Goal: Task Accomplishment & Management: Manage account settings

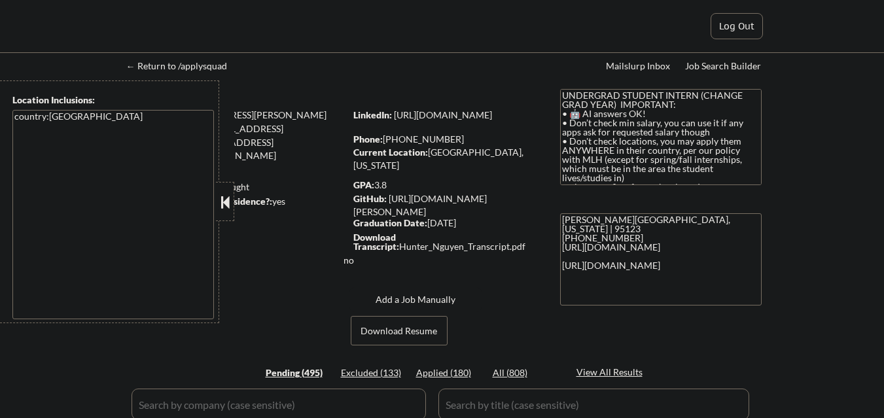
select select ""pending""
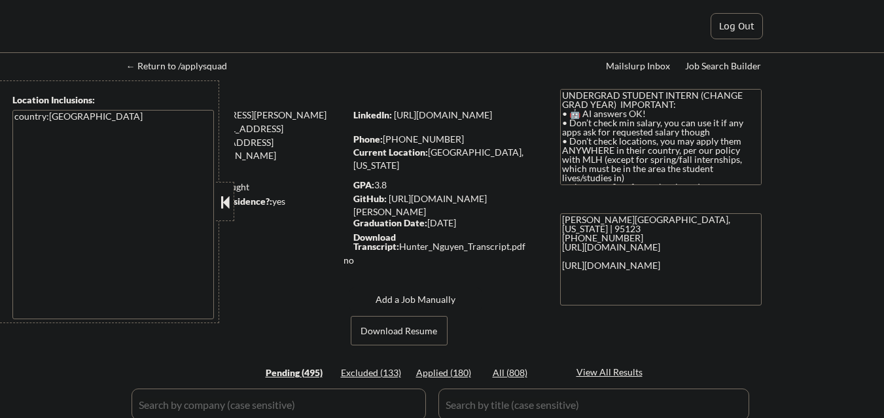
select select ""pending""
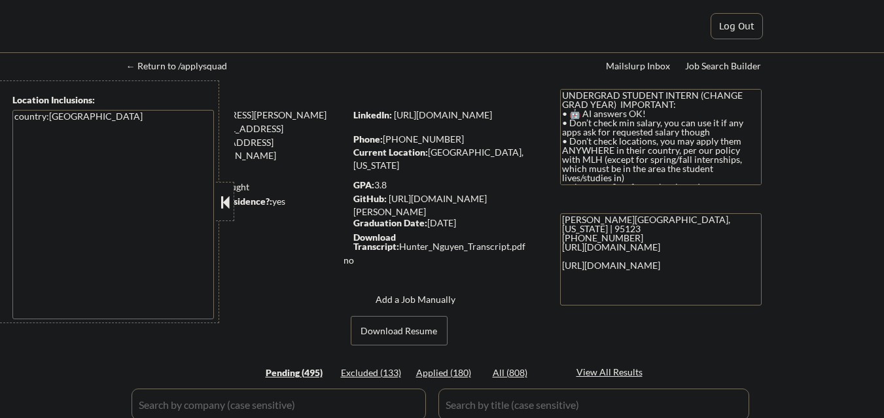
select select ""pending""
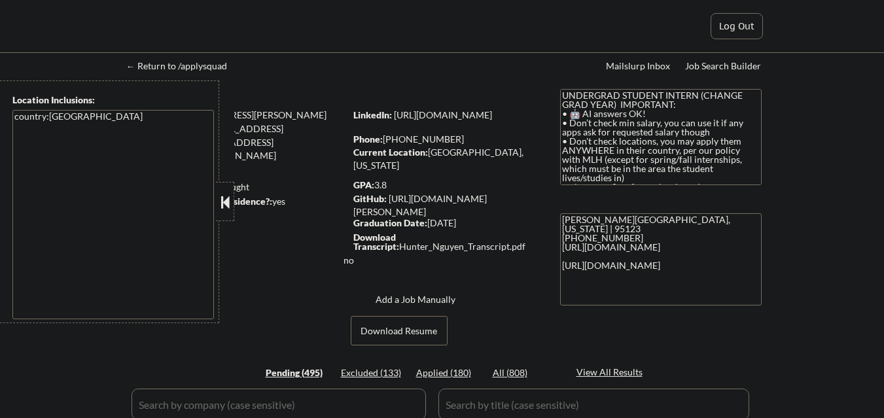
select select ""pending""
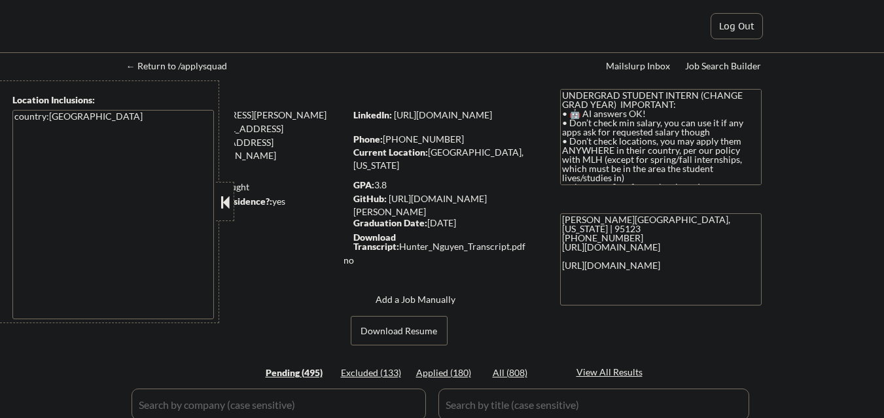
select select ""pending""
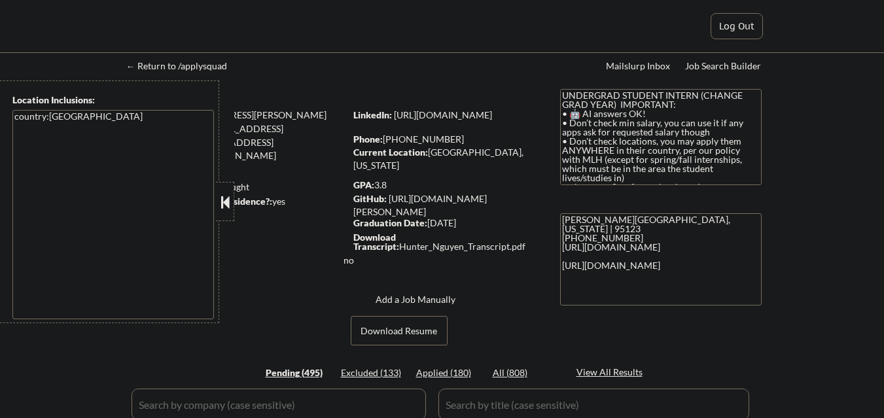
select select ""pending""
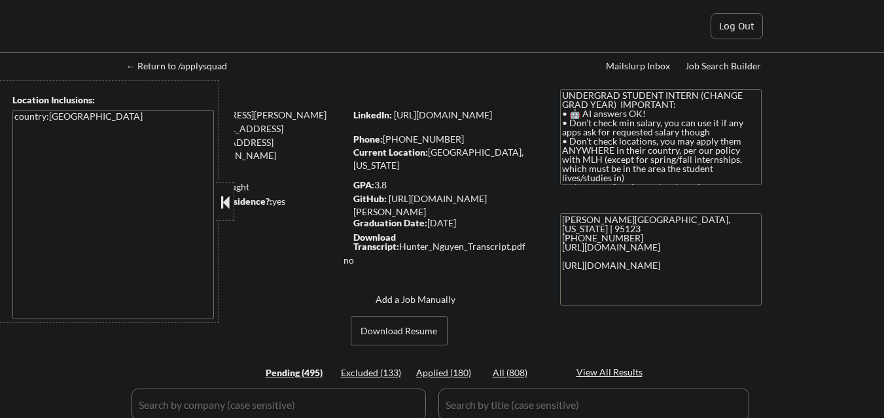
select select ""pending""
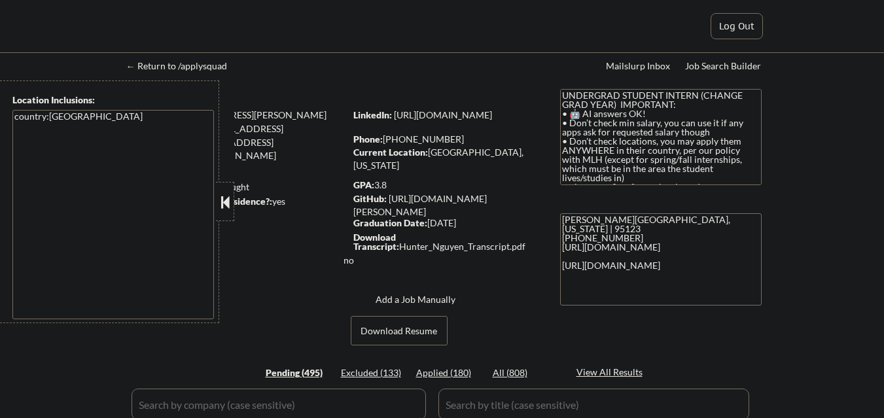
select select ""pending""
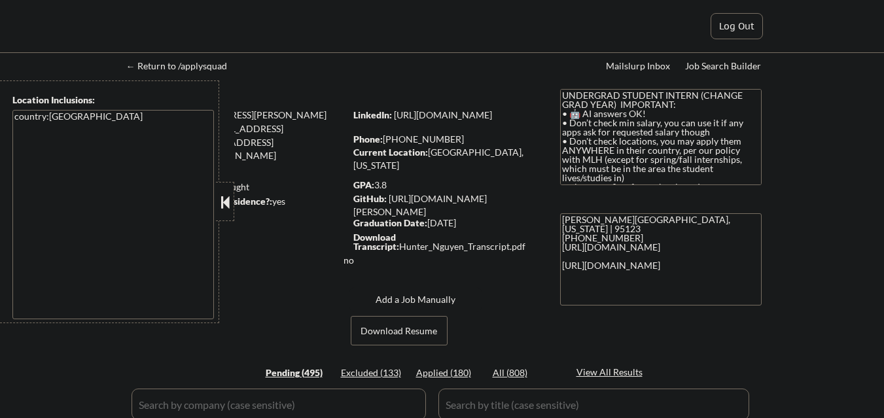
select select ""pending""
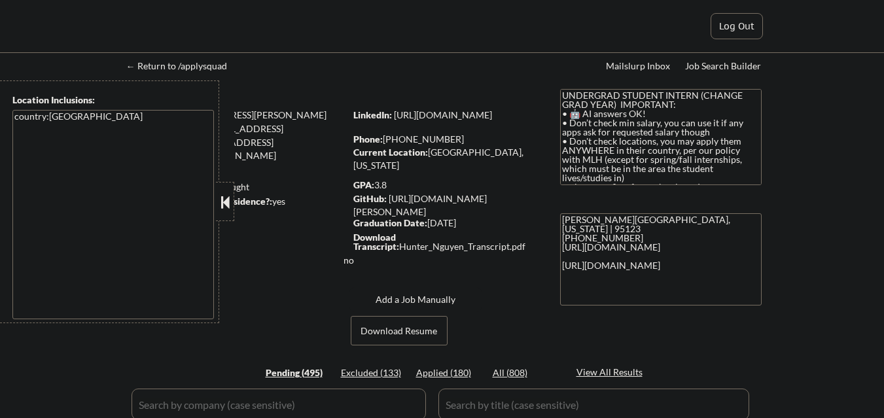
select select ""pending""
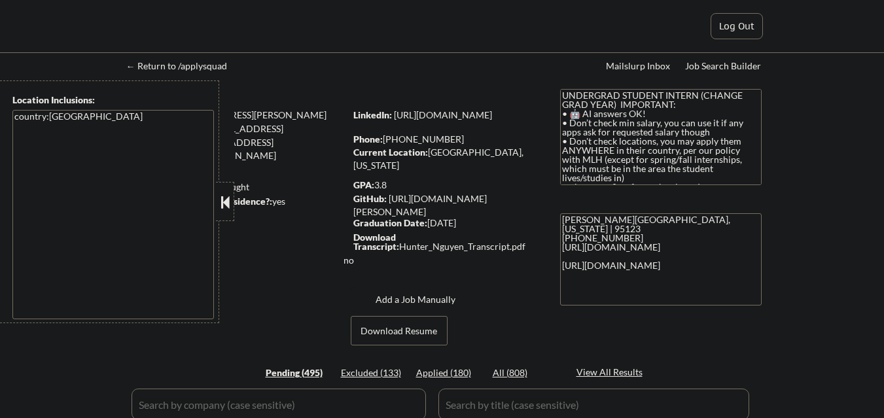
select select ""pending""
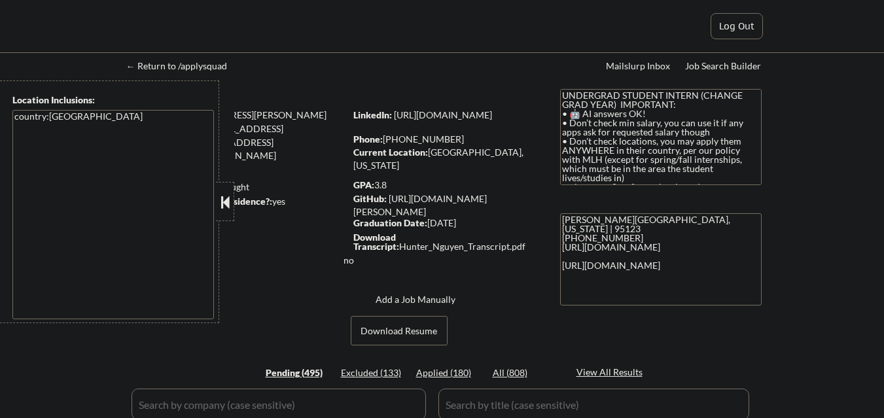
select select ""pending""
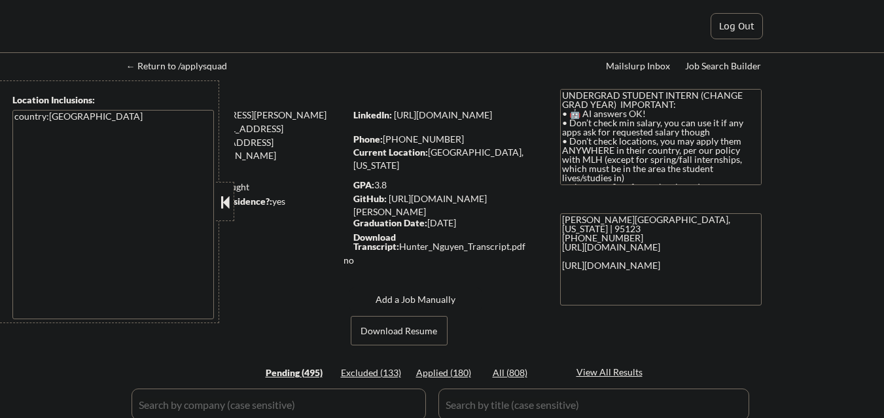
select select ""pending""
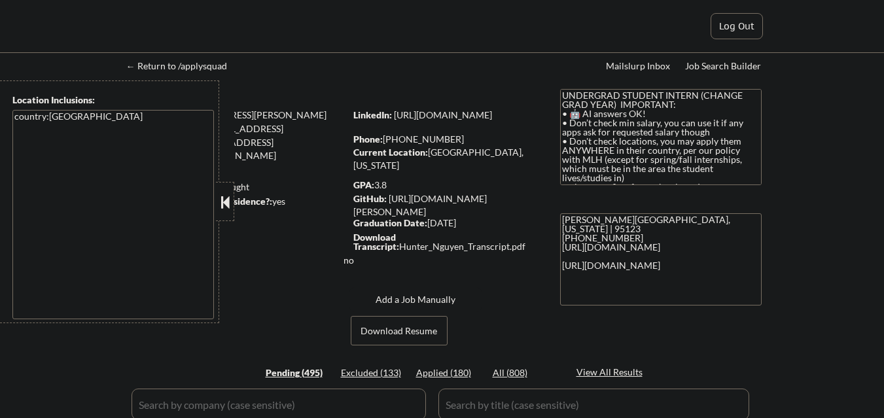
select select ""pending""
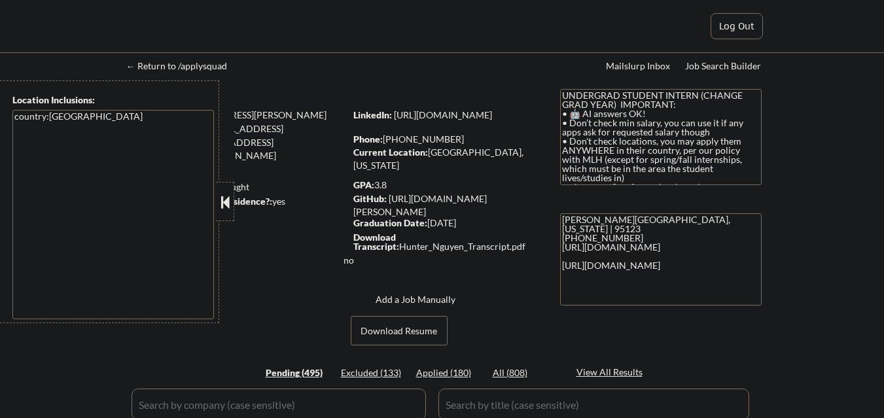
select select ""pending""
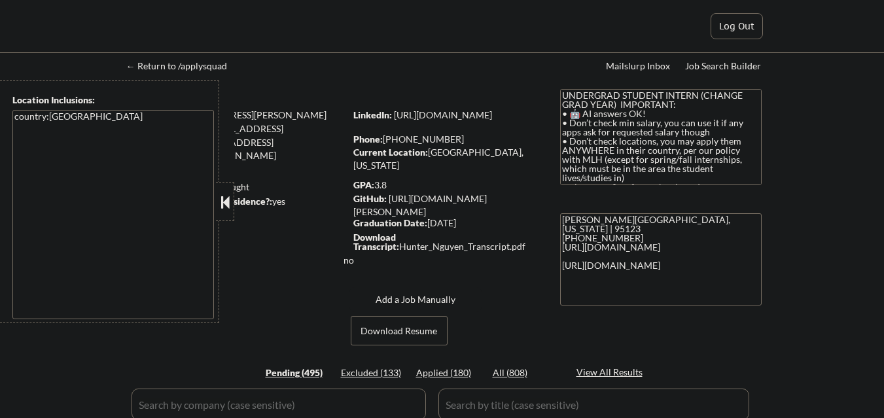
select select ""pending""
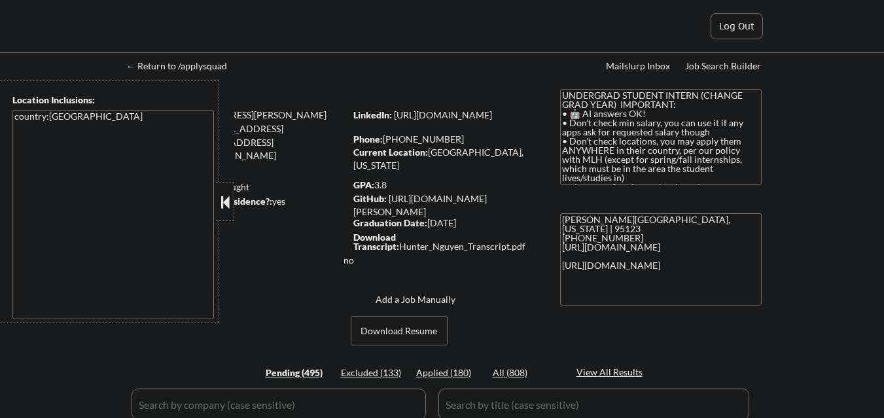
select select ""pending""
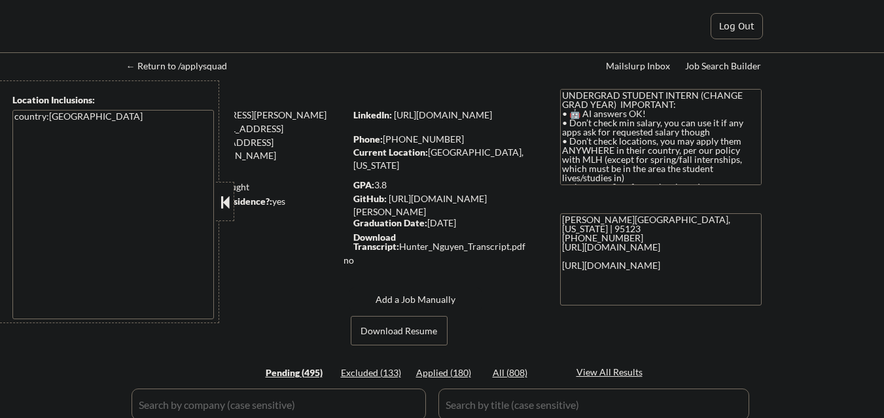
select select ""pending""
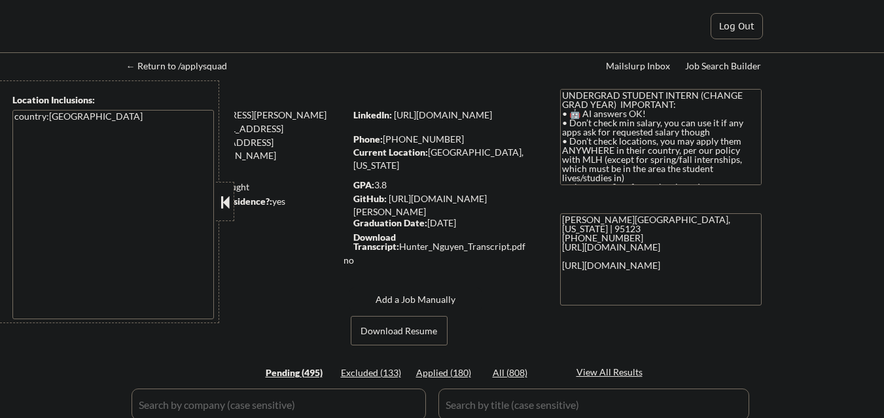
select select ""pending""
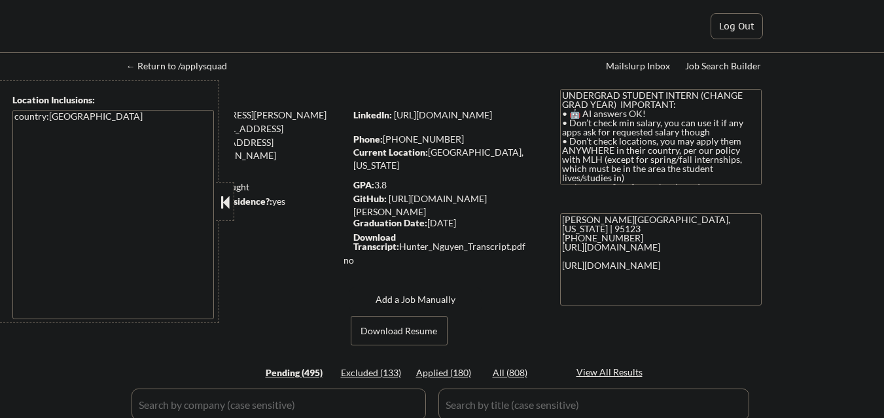
select select ""pending""
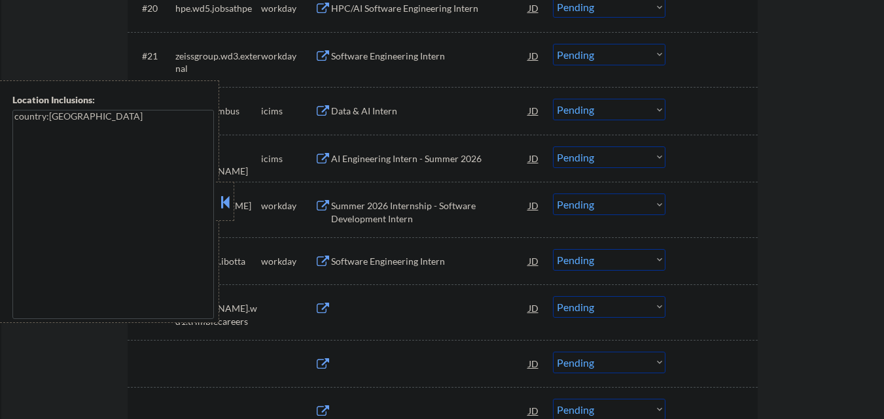
scroll to position [1457, 0]
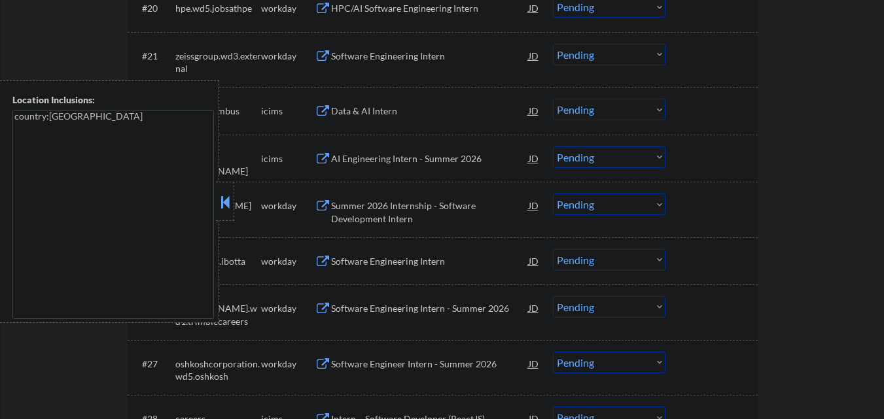
click at [225, 204] on button at bounding box center [225, 202] width 14 height 20
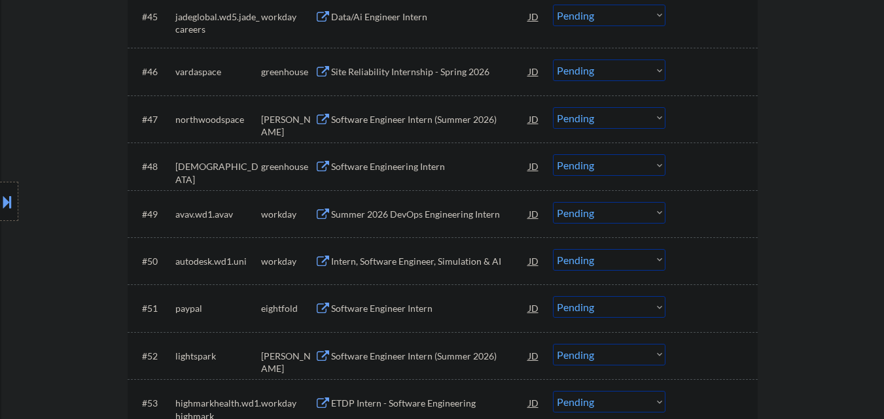
scroll to position [2832, 0]
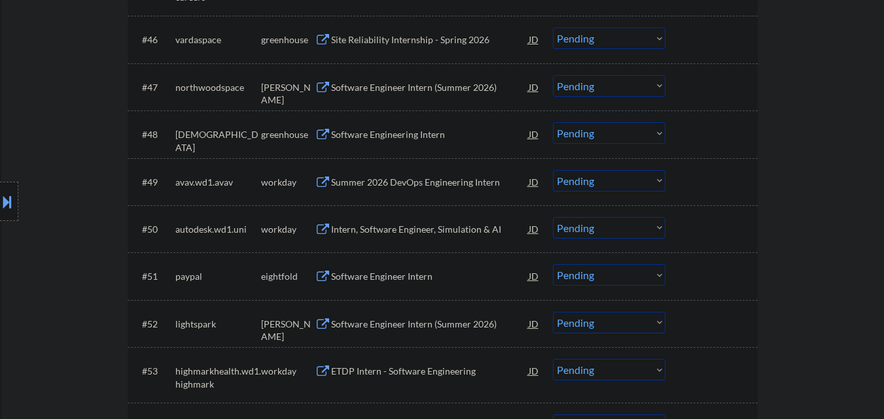
click at [411, 139] on div "Software Engineering Intern" at bounding box center [430, 134] width 198 height 13
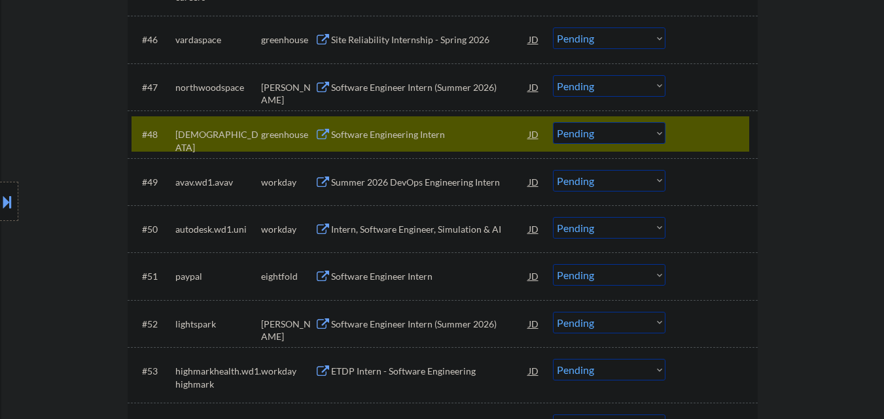
select select ""PLACEHOLDER_1427118222253""
select select ""pending""
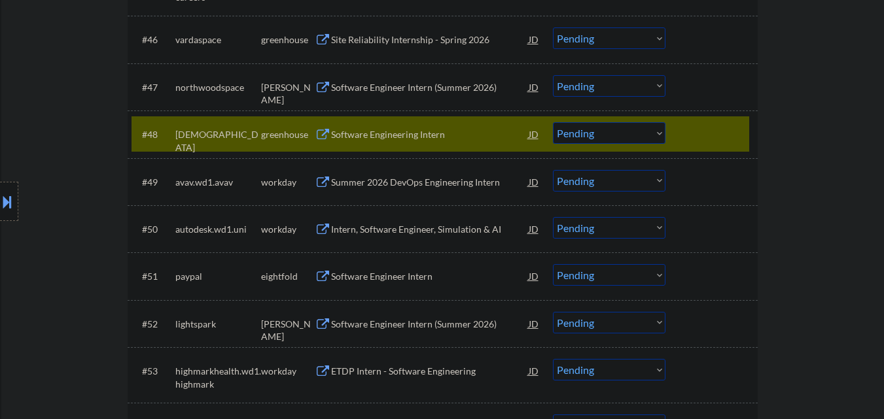
select select ""pending""
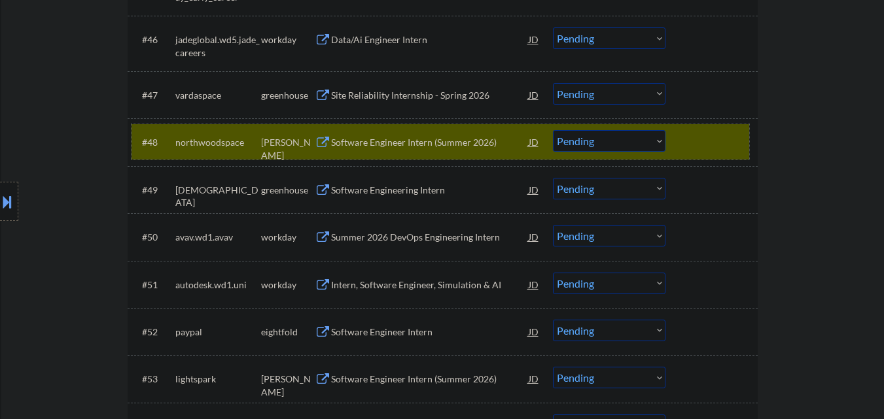
click at [734, 142] on div at bounding box center [713, 142] width 58 height 24
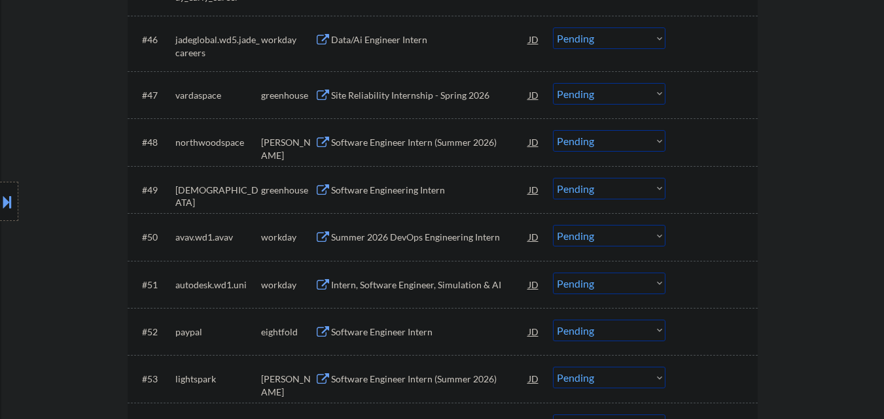
click at [734, 176] on div "#49 samsara greenhouse Software Engineering Intern JD Choose an option... Pendi…" at bounding box center [441, 189] width 618 height 35
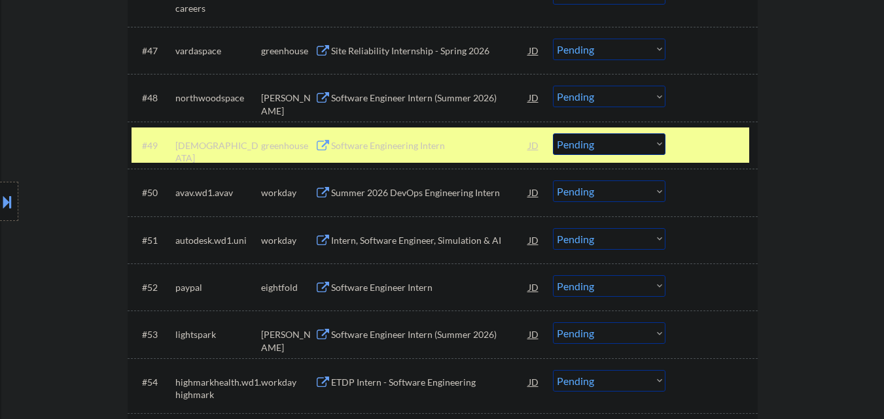
scroll to position [2962, 0]
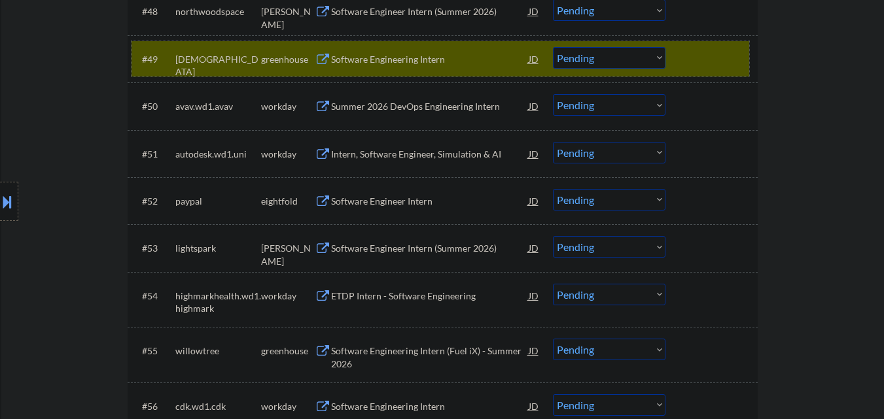
click at [608, 50] on select "Choose an option... Pending Applied Excluded (Questions) Excluded (Expired) Exc…" at bounding box center [609, 58] width 113 height 22
click at [586, 52] on select "Choose an option... Pending Applied Excluded (Questions) Excluded (Expired) Exc…" at bounding box center [609, 58] width 113 height 22
click at [553, 47] on select "Choose an option... Pending Applied Excluded (Questions) Excluded (Expired) Exc…" at bounding box center [609, 58] width 113 height 22
click at [688, 52] on div at bounding box center [713, 59] width 58 height 24
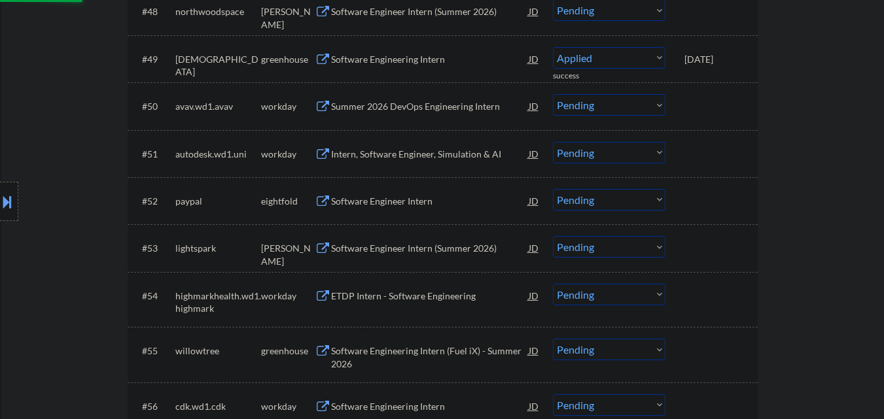
select select ""pending""
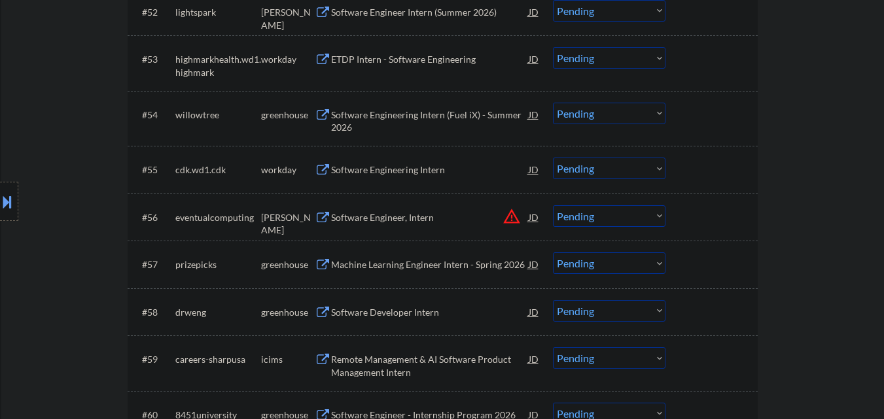
scroll to position [3159, 0]
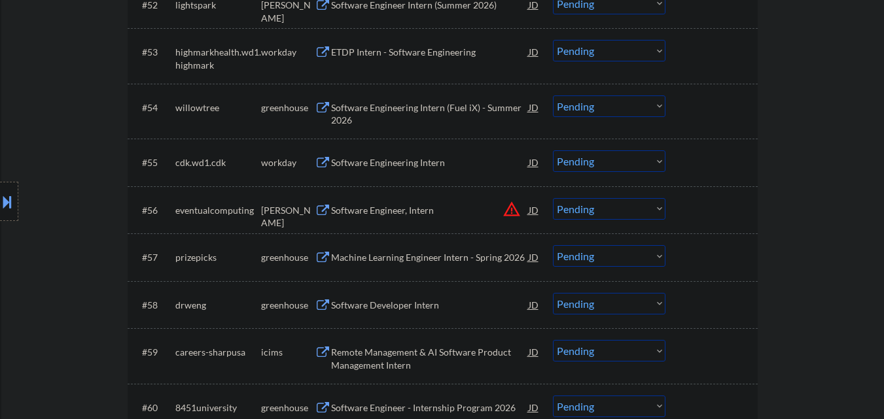
click at [452, 111] on div "Software Engineering Intern (Fuel iX) - Summer 2026" at bounding box center [430, 114] width 198 height 26
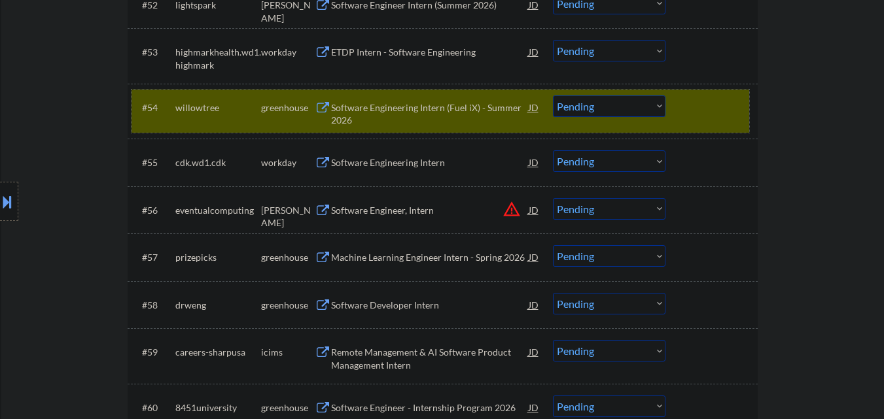
click at [673, 110] on div "#54 willowtree greenhouse Software Engineering Intern (Fuel iX) - Summer 2026 J…" at bounding box center [441, 111] width 618 height 43
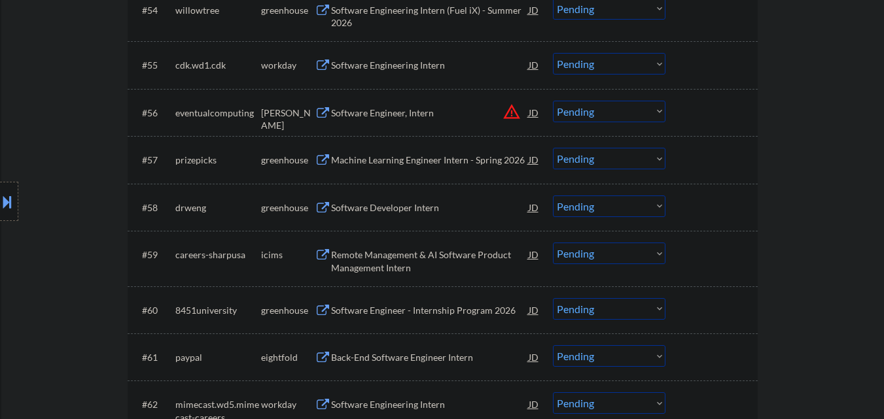
scroll to position [3290, 0]
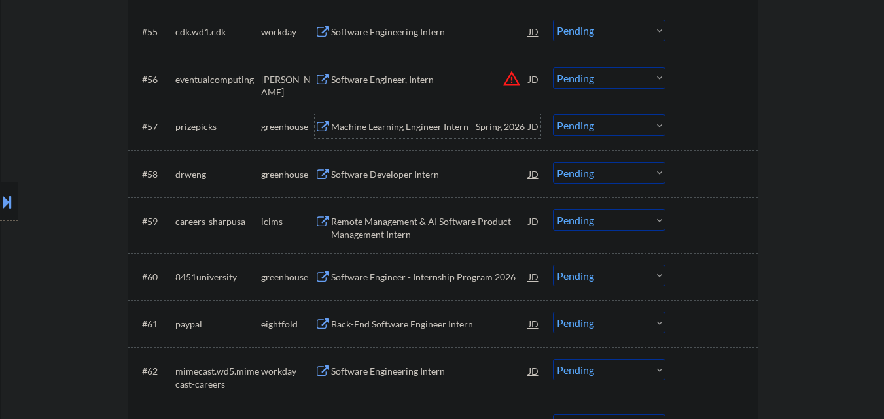
click at [408, 129] on div "Machine Learning Engineer Intern - Spring 2026" at bounding box center [430, 126] width 198 height 13
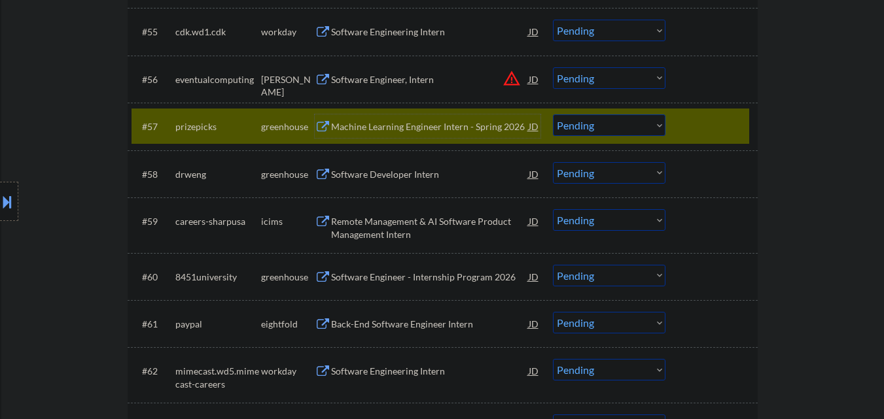
click at [578, 118] on select "Choose an option... Pending Applied Excluded (Questions) Excluded (Expired) Exc…" at bounding box center [609, 126] width 113 height 22
click at [553, 115] on select "Choose an option... Pending Applied Excluded (Questions) Excluded (Expired) Exc…" at bounding box center [609, 126] width 113 height 22
click at [701, 126] on div at bounding box center [713, 127] width 58 height 24
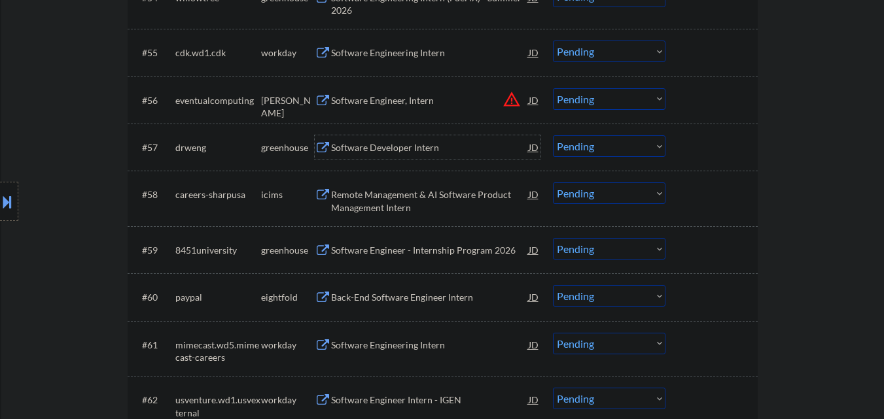
click at [412, 146] on div "Software Developer Intern" at bounding box center [430, 147] width 198 height 13
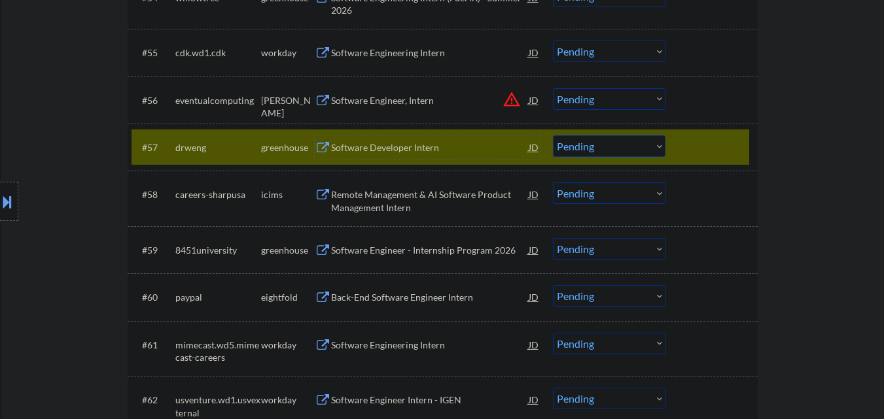
click at [586, 142] on select "Choose an option... Pending Applied Excluded (Questions) Excluded (Expired) Exc…" at bounding box center [609, 146] width 113 height 22
click at [553, 135] on select "Choose an option... Pending Applied Excluded (Questions) Excluded (Expired) Exc…" at bounding box center [609, 146] width 113 height 22
select select ""pending""
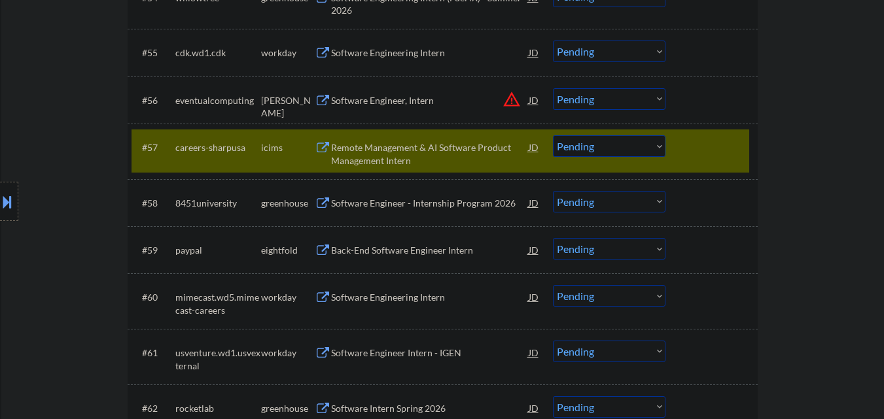
click at [706, 145] on div at bounding box center [713, 147] width 58 height 24
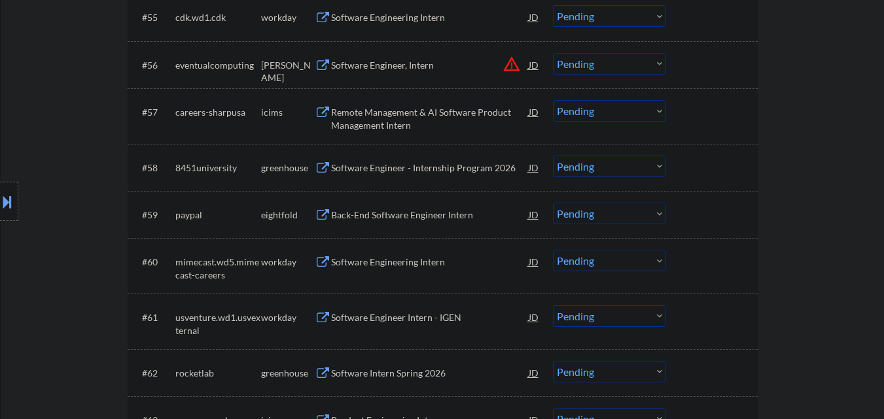
scroll to position [3355, 0]
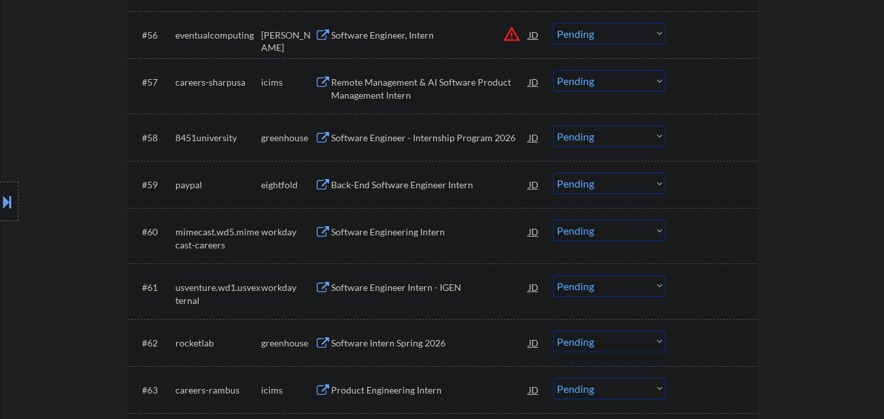
click at [443, 140] on div "Software Engineer - Internship Program 2026" at bounding box center [430, 138] width 198 height 13
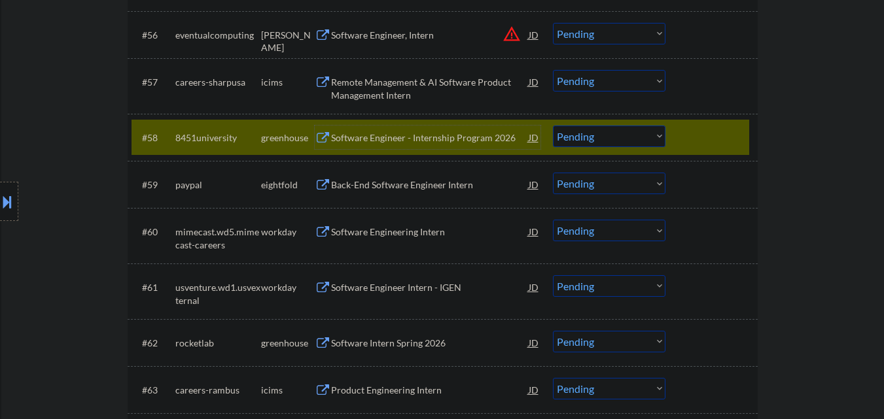
click at [703, 132] on div at bounding box center [713, 138] width 58 height 24
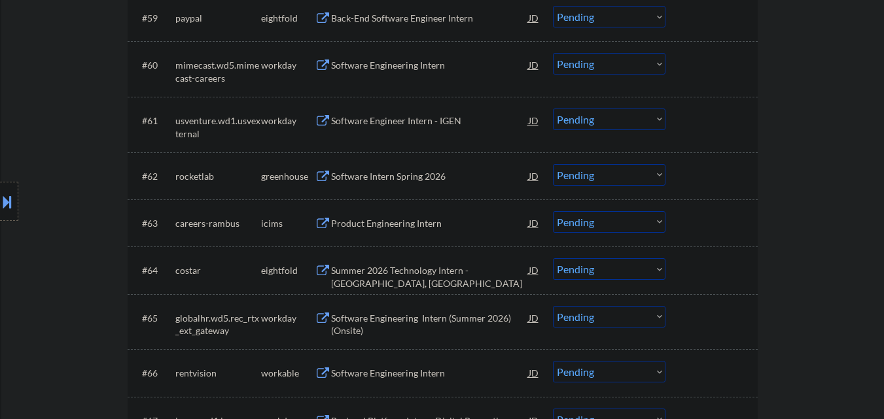
scroll to position [3551, 0]
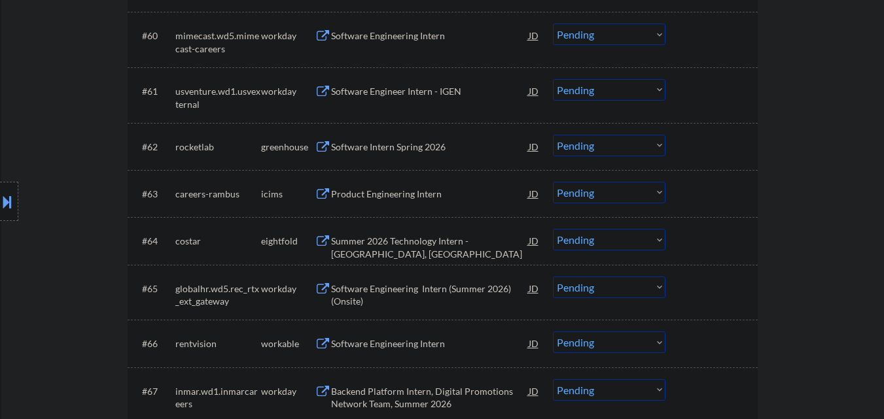
click at [440, 151] on div "Software Intern Spring 2026" at bounding box center [430, 147] width 198 height 13
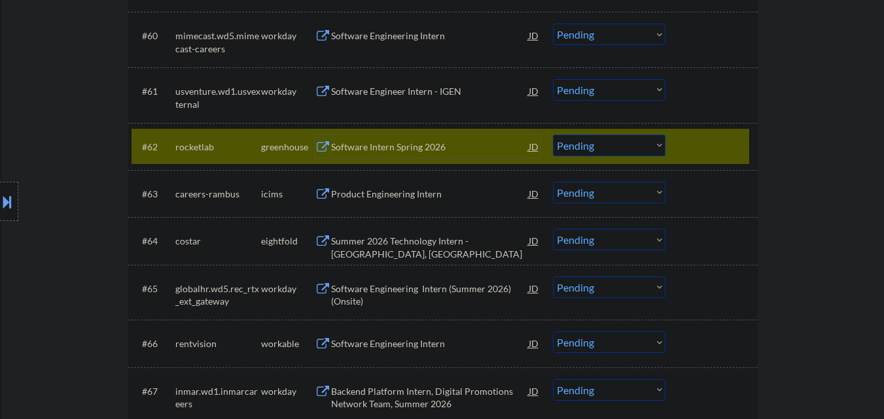
drag, startPoint x: 430, startPoint y: 147, endPoint x: 446, endPoint y: 143, distance: 16.4
click at [433, 147] on div "Software Intern Spring 2026" at bounding box center [430, 147] width 198 height 13
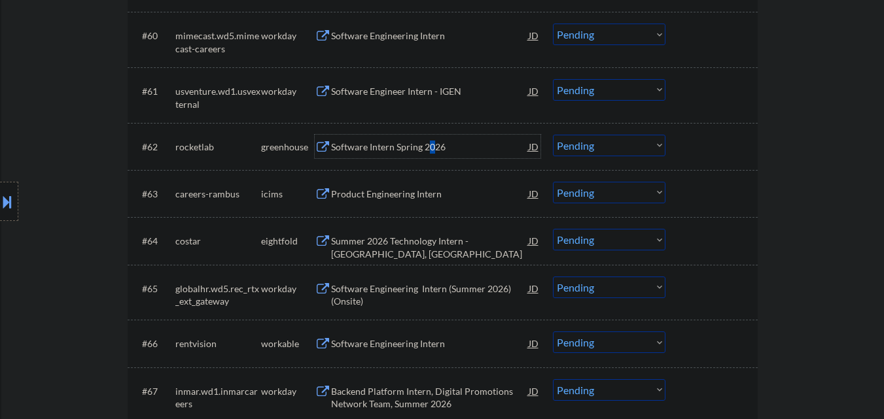
click at [596, 141] on select "Choose an option... Pending Applied Excluded (Questions) Excluded (Expired) Exc…" at bounding box center [609, 146] width 113 height 22
click at [553, 135] on select "Choose an option... Pending Applied Excluded (Questions) Excluded (Expired) Exc…" at bounding box center [609, 146] width 113 height 22
click at [737, 137] on div at bounding box center [713, 147] width 58 height 24
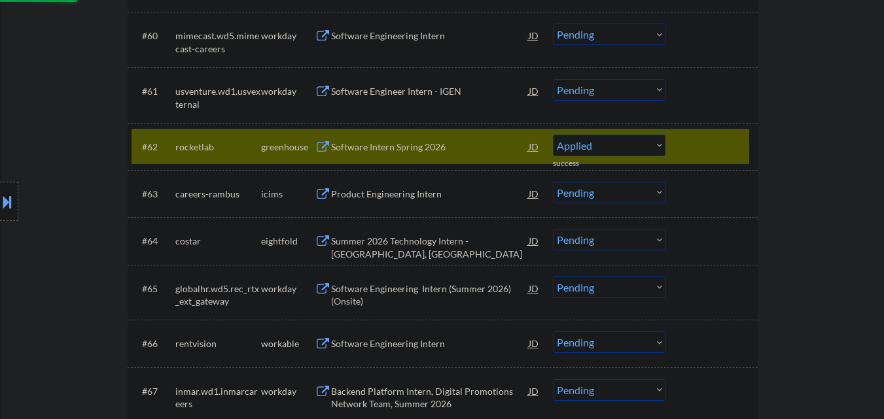
select select ""pending""
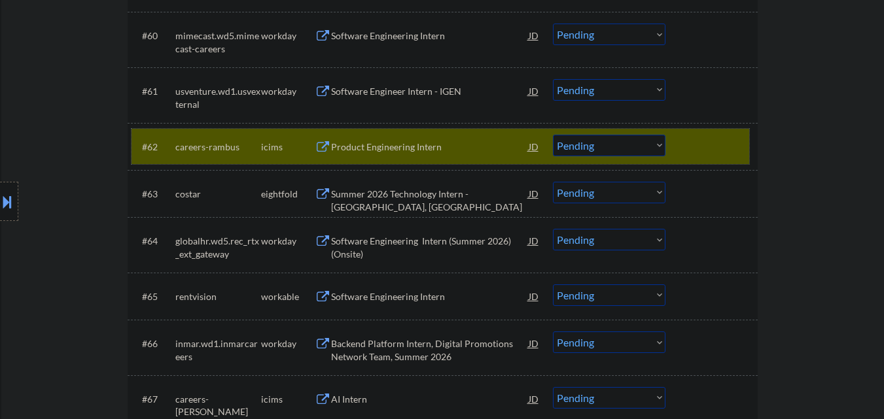
click at [691, 141] on div at bounding box center [713, 147] width 58 height 24
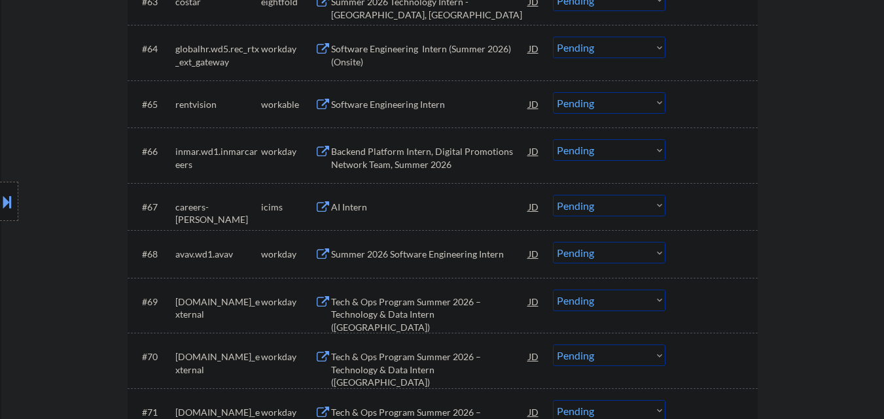
scroll to position [3748, 0]
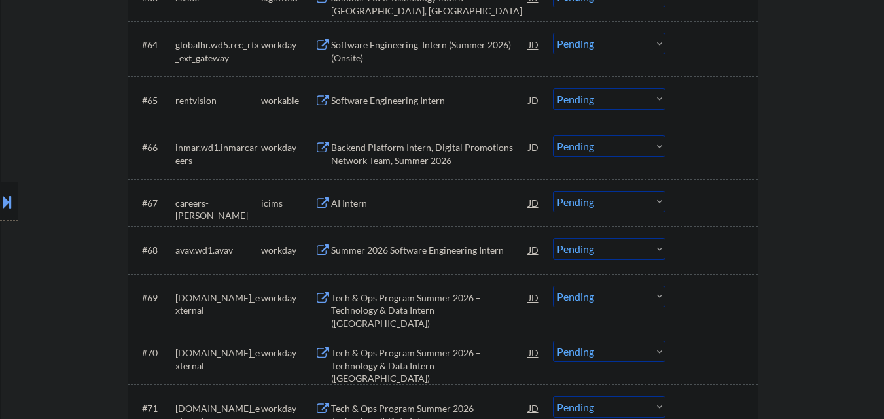
click at [385, 107] on div "Software Engineering Intern" at bounding box center [430, 100] width 198 height 13
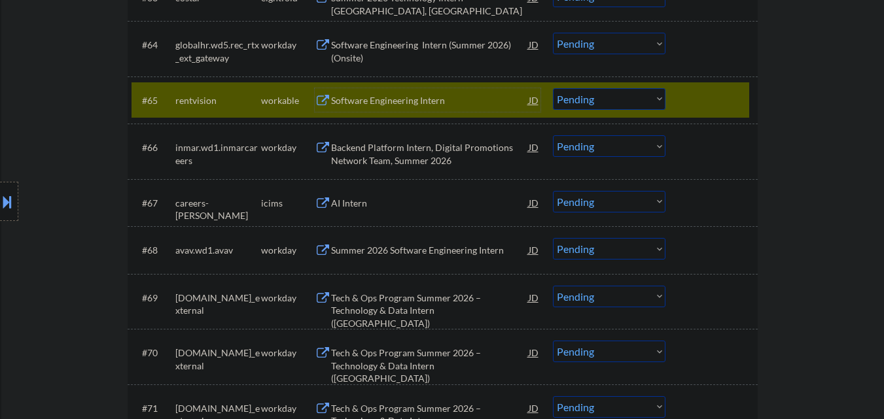
click at [601, 107] on select "Choose an option... Pending Applied Excluded (Questions) Excluded (Expired) Exc…" at bounding box center [609, 99] width 113 height 22
click at [553, 88] on select "Choose an option... Pending Applied Excluded (Questions) Excluded (Expired) Exc…" at bounding box center [609, 99] width 113 height 22
click at [713, 105] on div at bounding box center [713, 100] width 58 height 24
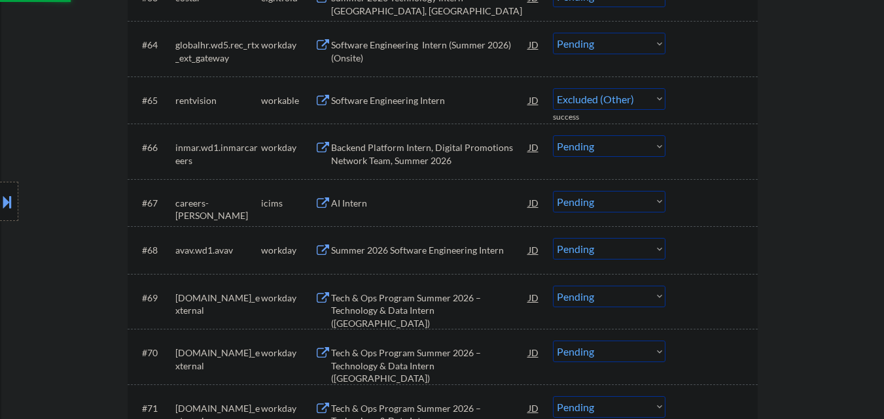
select select ""pending""
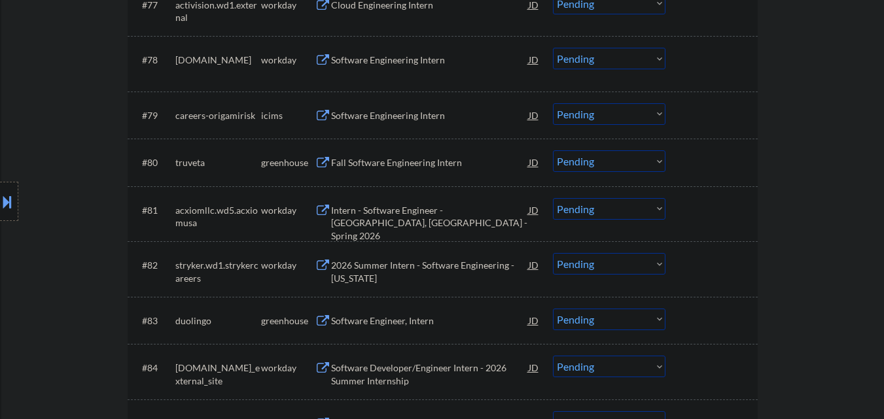
scroll to position [4467, 0]
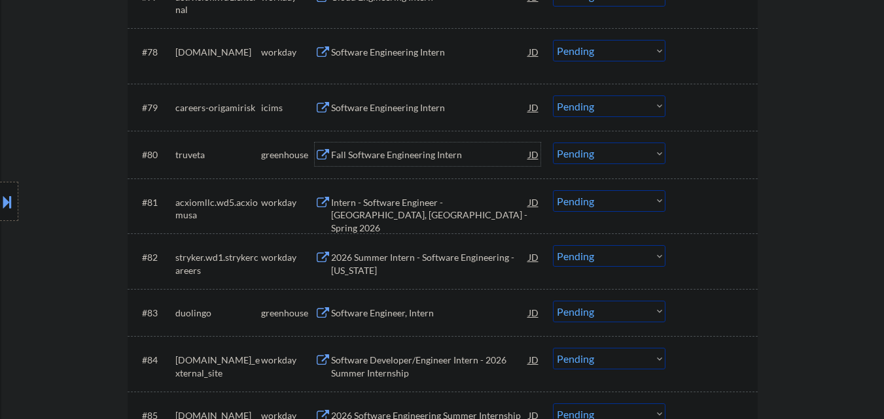
click at [407, 161] on div "Fall Software Engineering Intern" at bounding box center [430, 155] width 198 height 13
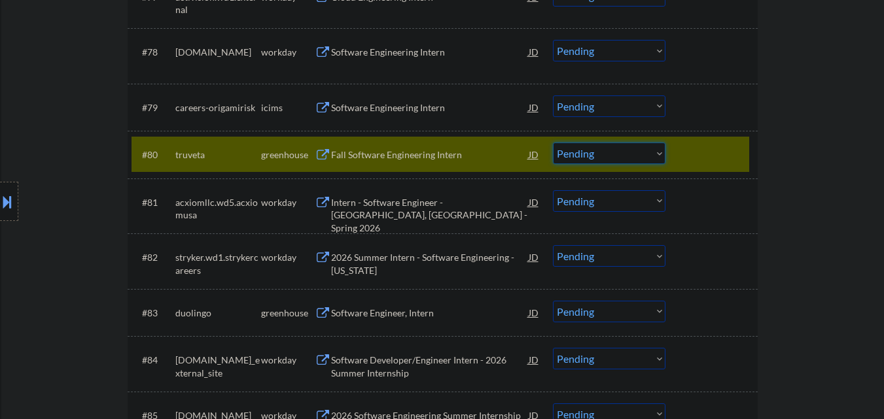
drag, startPoint x: 605, startPoint y: 149, endPoint x: 603, endPoint y: 158, distance: 9.4
click at [605, 150] on select "Choose an option... Pending Applied Excluded (Questions) Excluded (Expired) Exc…" at bounding box center [609, 154] width 113 height 22
click at [553, 143] on select "Choose an option... Pending Applied Excluded (Questions) Excluded (Expired) Exc…" at bounding box center [609, 154] width 113 height 22
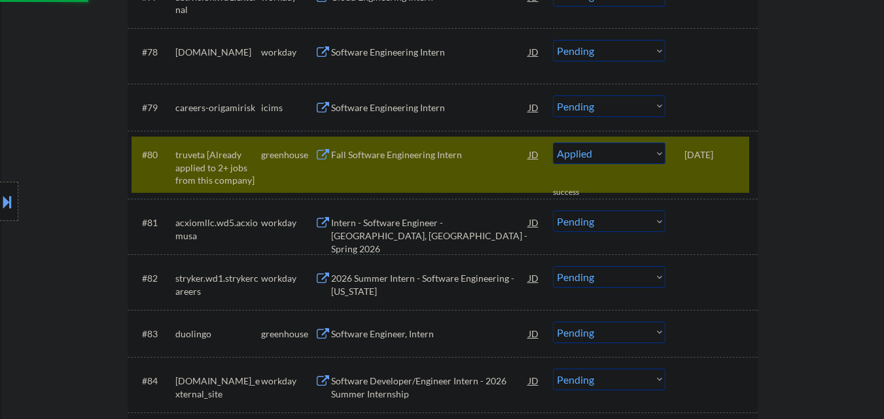
select select ""pending""
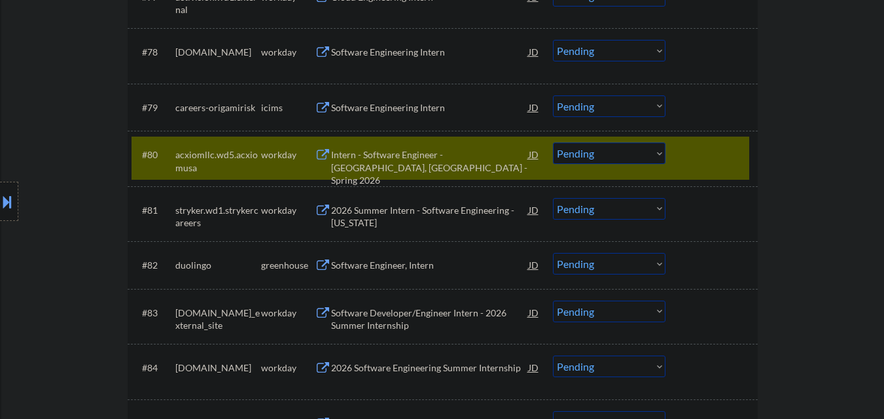
click at [715, 151] on div at bounding box center [713, 155] width 58 height 24
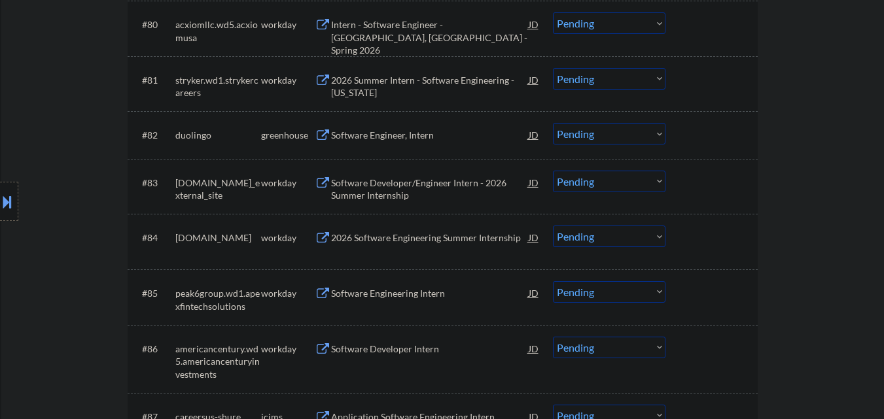
scroll to position [4598, 0]
click at [416, 139] on div "Software Engineer, Intern" at bounding box center [430, 134] width 198 height 13
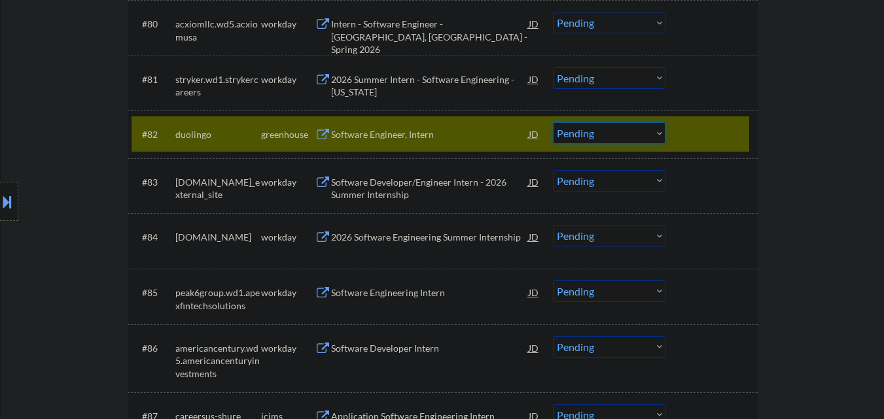
drag, startPoint x: 573, startPoint y: 134, endPoint x: 574, endPoint y: 143, distance: 9.3
click at [573, 134] on select "Choose an option... Pending Applied Excluded (Questions) Excluded (Expired) Exc…" at bounding box center [609, 133] width 113 height 22
click at [553, 122] on select "Choose an option... Pending Applied Excluded (Questions) Excluded (Expired) Exc…" at bounding box center [609, 133] width 113 height 22
click at [683, 133] on div "#82 duolingo greenhouse Software Engineer, Intern JD Choose an option... Pendin…" at bounding box center [441, 133] width 618 height 35
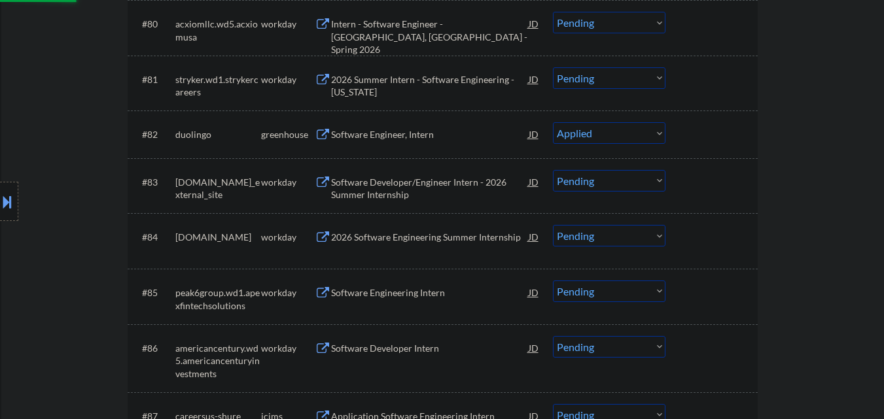
click at [679, 130] on div "#82 duolingo greenhouse Software Engineer, Intern JD Choose an option... Pendin…" at bounding box center [441, 133] width 618 height 35
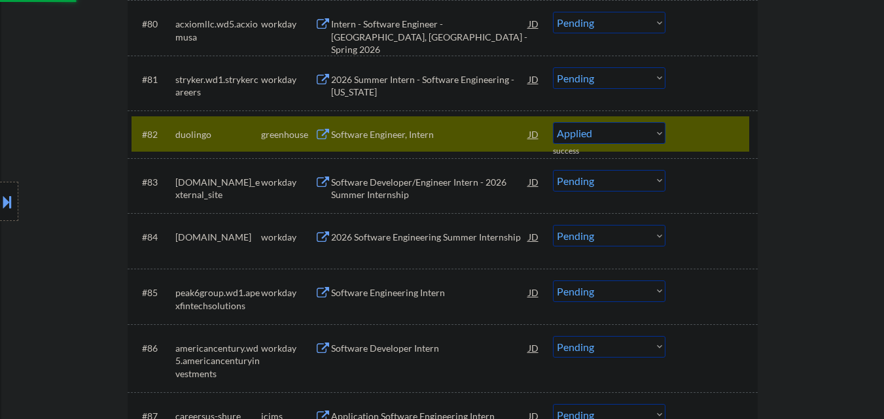
select select ""pending""
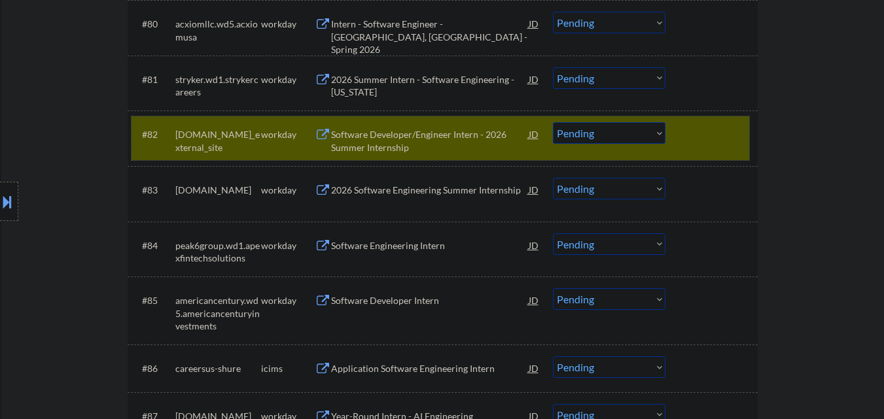
drag, startPoint x: 699, startPoint y: 143, endPoint x: 682, endPoint y: 156, distance: 21.1
click at [700, 143] on div at bounding box center [713, 134] width 58 height 24
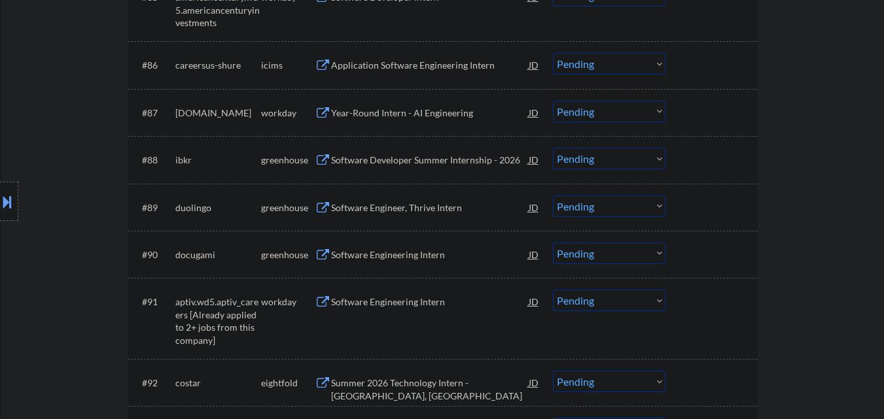
scroll to position [4926, 0]
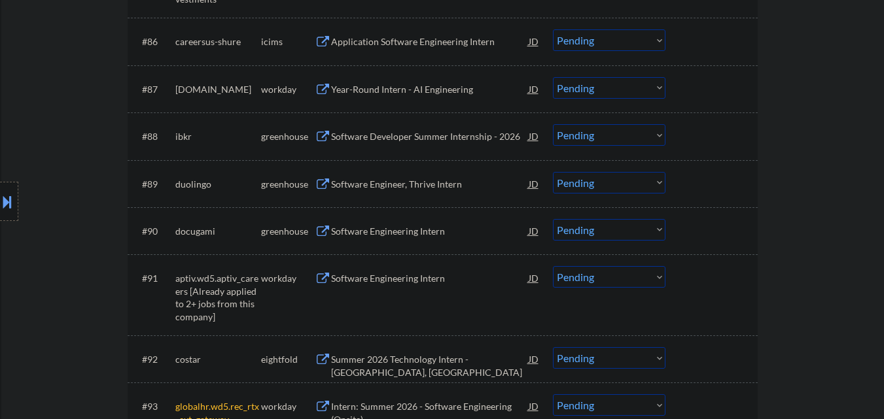
click at [454, 140] on div "Software Developer Summer Internship - 2026" at bounding box center [430, 136] width 198 height 13
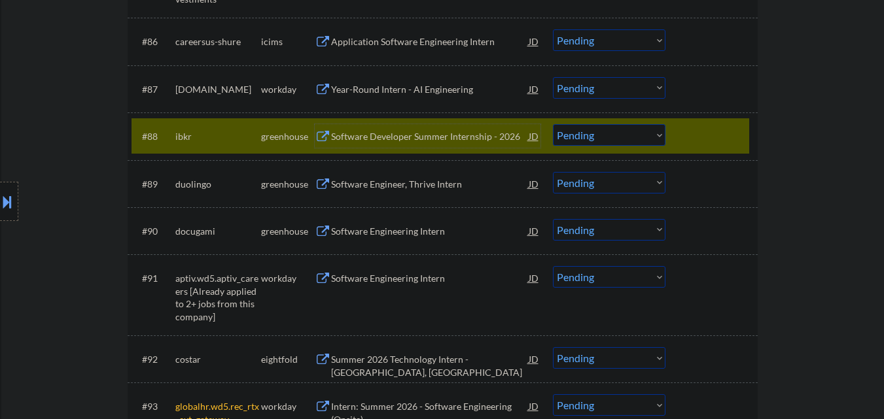
click at [581, 133] on select "Choose an option... Pending Applied Excluded (Questions) Excluded (Expired) Exc…" at bounding box center [609, 135] width 113 height 22
click at [553, 124] on select "Choose an option... Pending Applied Excluded (Questions) Excluded (Expired) Exc…" at bounding box center [609, 135] width 113 height 22
select select ""pending""
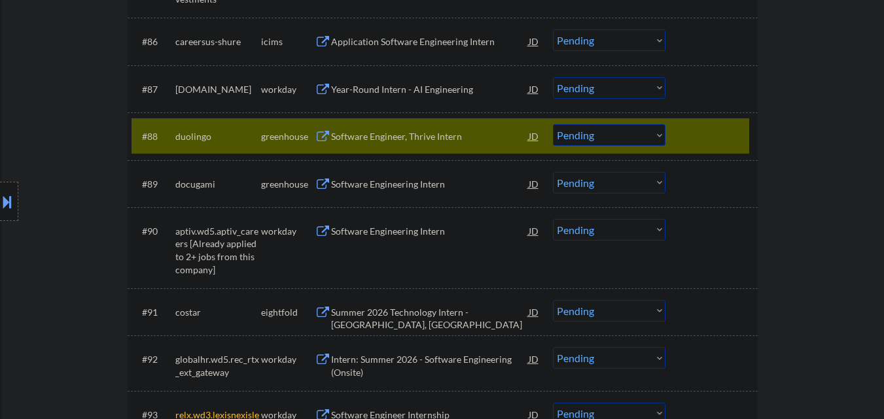
click at [709, 140] on div at bounding box center [713, 136] width 58 height 24
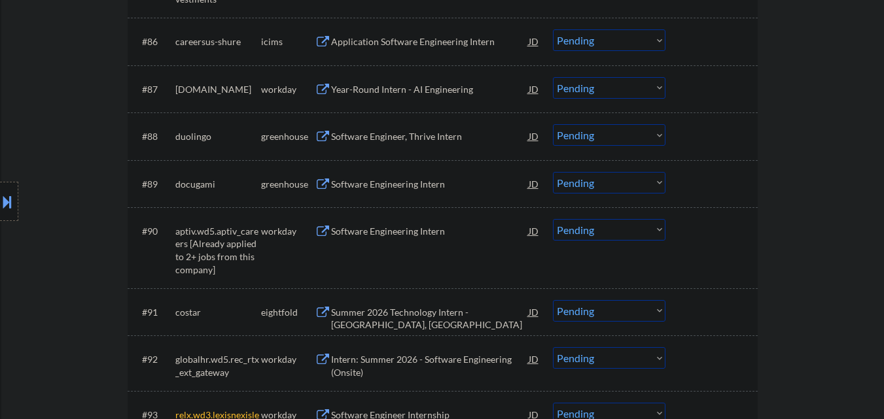
click at [416, 185] on div "Software Engineering Intern" at bounding box center [430, 184] width 198 height 13
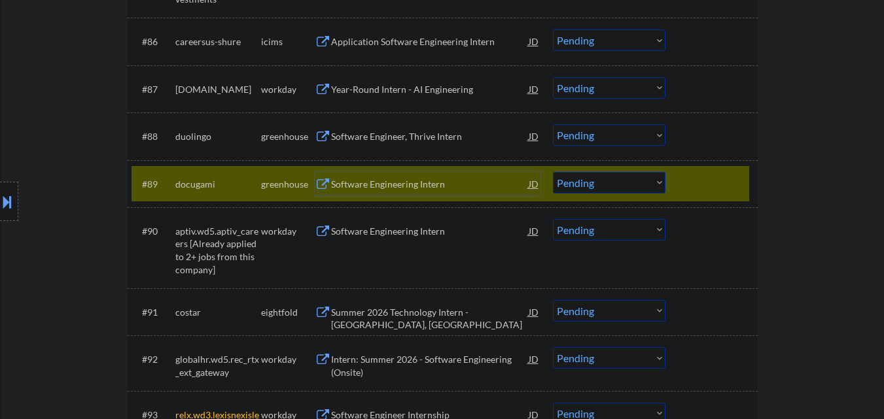
click at [436, 182] on div "Software Engineering Intern" at bounding box center [430, 184] width 198 height 13
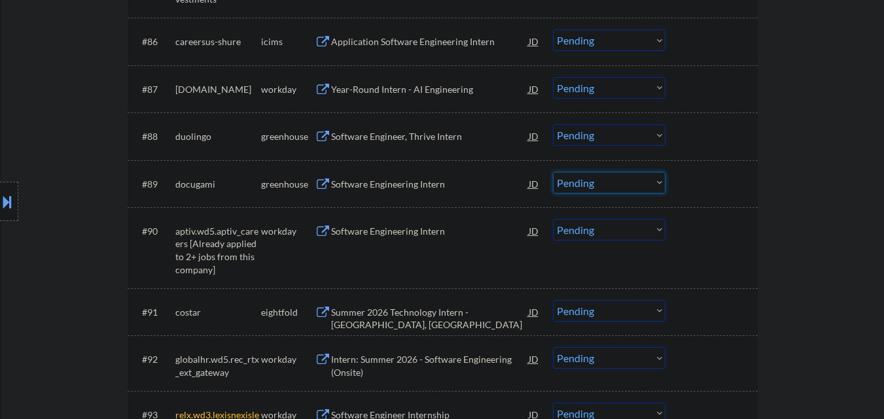
drag, startPoint x: 597, startPoint y: 181, endPoint x: 594, endPoint y: 189, distance: 8.8
click at [597, 181] on select "Choose an option... Pending Applied Excluded (Questions) Excluded (Expired) Exc…" at bounding box center [609, 183] width 113 height 22
click at [553, 172] on select "Choose an option... Pending Applied Excluded (Questions) Excluded (Expired) Exc…" at bounding box center [609, 183] width 113 height 22
select select ""pending""
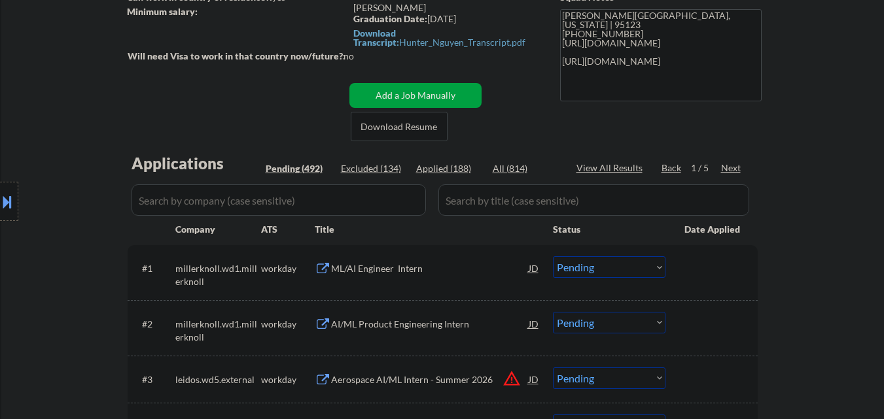
scroll to position [205, 0]
click at [729, 168] on div "Next" at bounding box center [731, 167] width 21 height 13
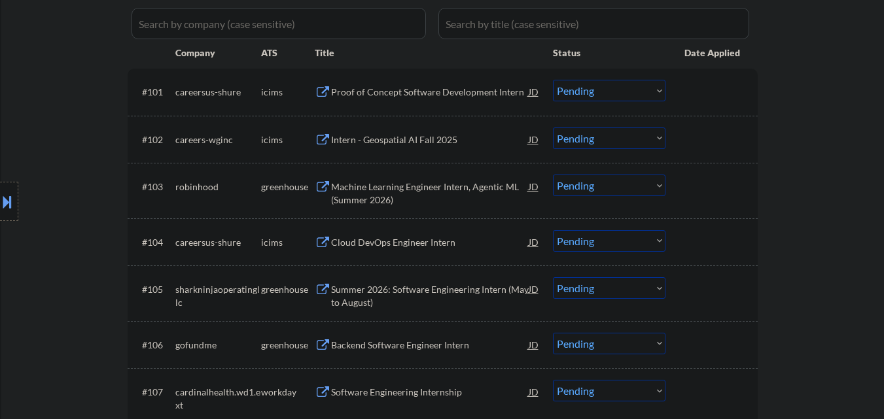
scroll to position [401, 0]
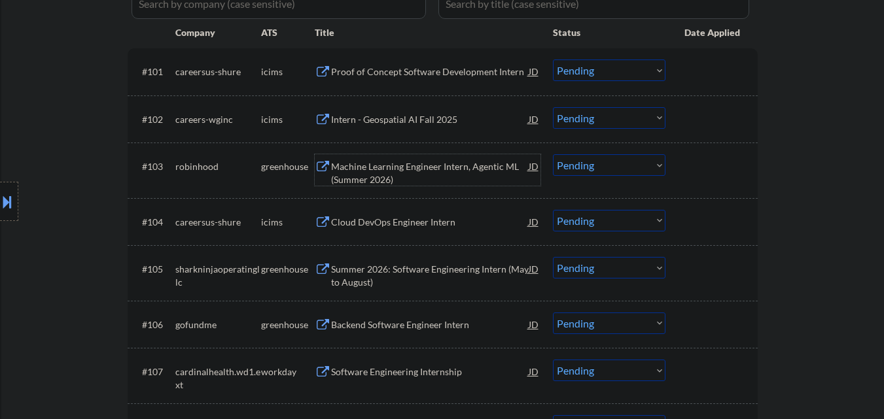
click at [437, 168] on div "Machine Learning Engineer Intern, Agentic ML (Summer 2026)" at bounding box center [430, 173] width 198 height 26
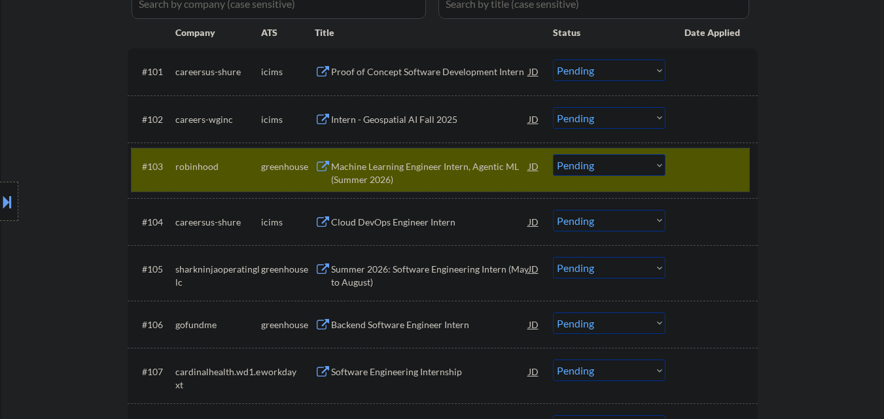
click at [708, 167] on div at bounding box center [713, 166] width 58 height 24
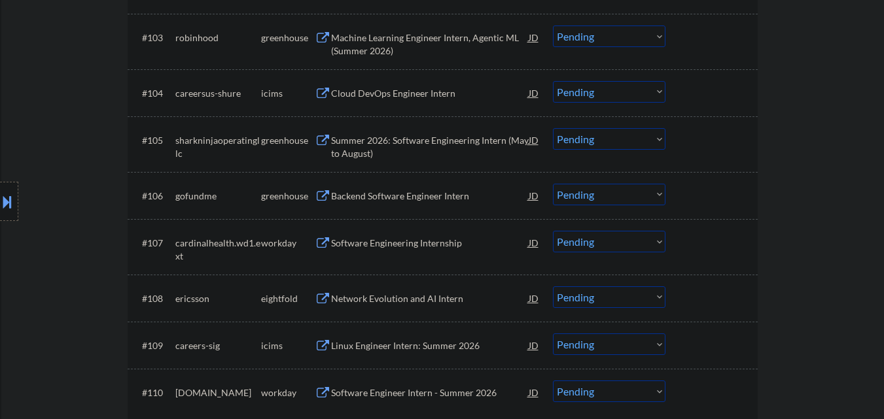
scroll to position [532, 0]
click at [393, 147] on div "Summer 2026: Software Engineering Intern (May to August)" at bounding box center [430, 145] width 198 height 26
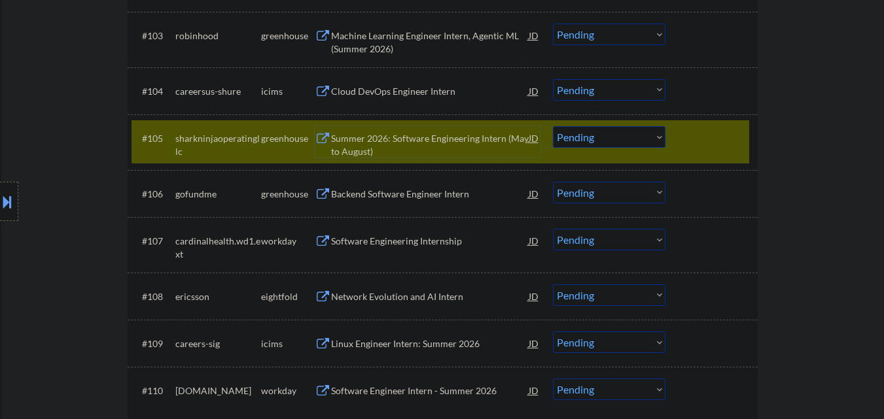
click at [631, 144] on select "Choose an option... Pending Applied Excluded (Questions) Excluded (Expired) Exc…" at bounding box center [609, 137] width 113 height 22
click at [553, 126] on select "Choose an option... Pending Applied Excluded (Questions) Excluded (Expired) Exc…" at bounding box center [609, 137] width 113 height 22
click at [696, 148] on div at bounding box center [713, 138] width 58 height 24
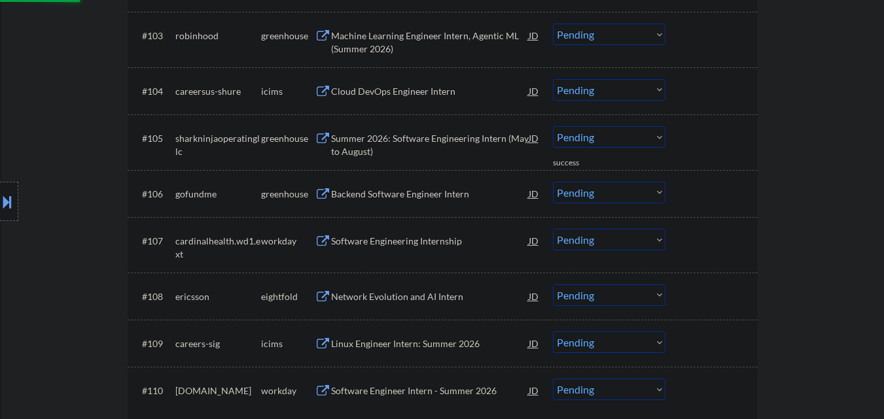
click at [414, 196] on div "Backend Software Engineer Intern" at bounding box center [430, 194] width 198 height 13
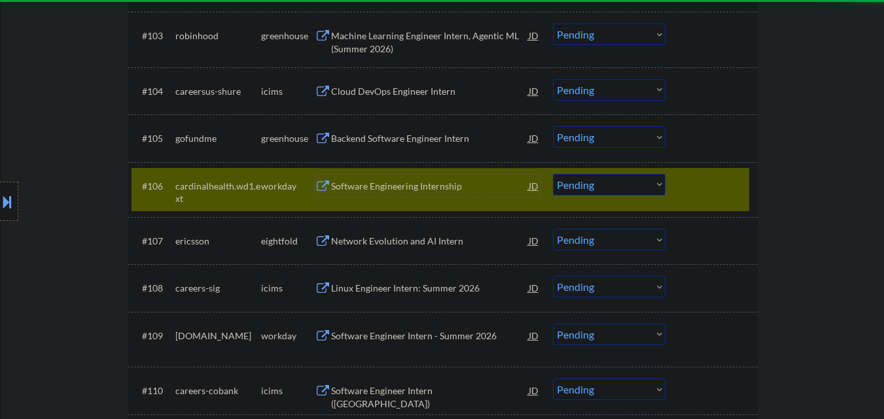
click at [709, 177] on div at bounding box center [713, 186] width 58 height 24
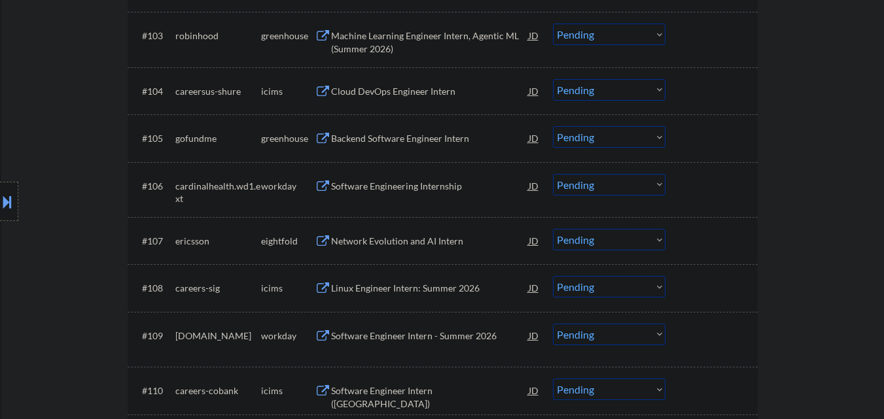
click at [446, 138] on div "Backend Software Engineer Intern" at bounding box center [430, 138] width 198 height 13
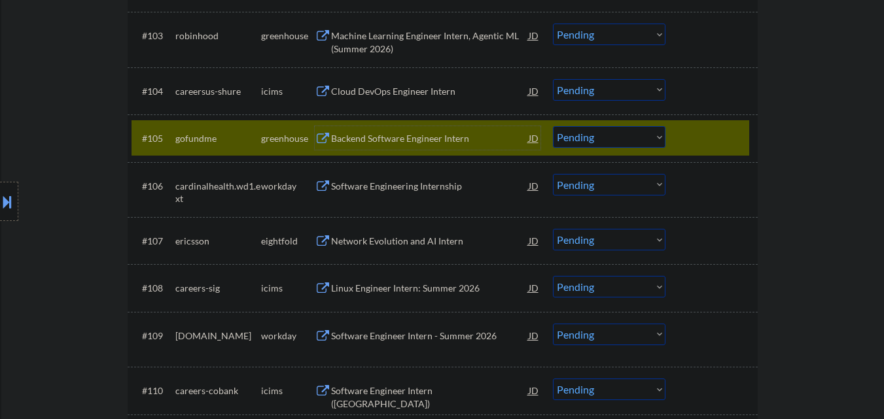
drag, startPoint x: 589, startPoint y: 139, endPoint x: 590, endPoint y: 147, distance: 7.9
click at [590, 140] on select "Choose an option... Pending Applied Excluded (Questions) Excluded (Expired) Exc…" at bounding box center [609, 137] width 113 height 22
click at [553, 126] on select "Choose an option... Pending Applied Excluded (Questions) Excluded (Expired) Exc…" at bounding box center [609, 137] width 113 height 22
click at [683, 144] on div "#105 gofundme greenhouse Backend Software Engineer Intern JD Choose an option..…" at bounding box center [441, 137] width 618 height 35
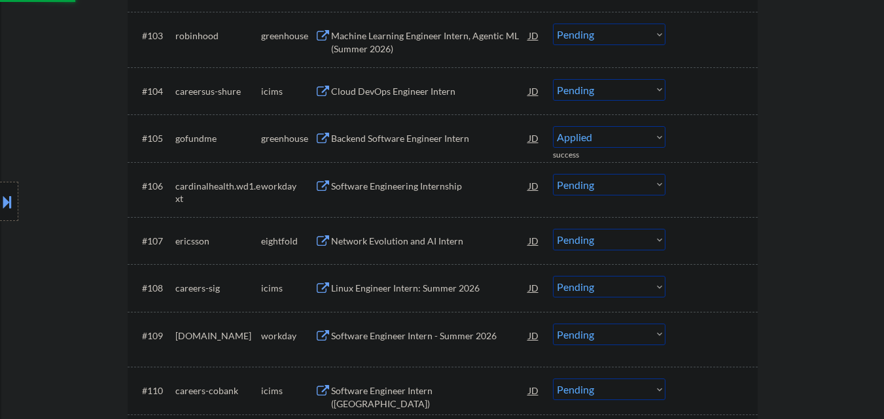
select select ""pending""
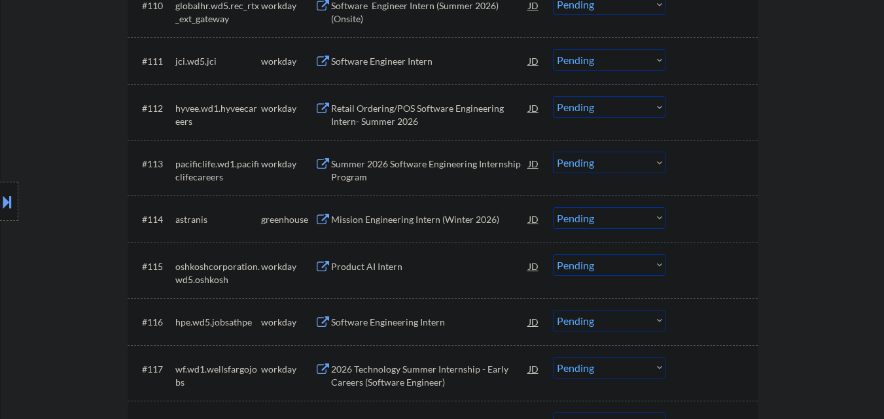
scroll to position [925, 0]
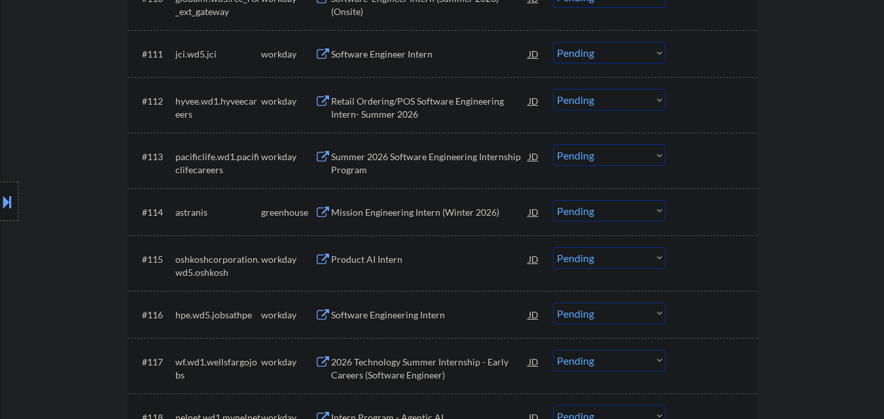
click at [411, 212] on div "Mission Engineering Intern (Winter 2026)" at bounding box center [430, 212] width 198 height 13
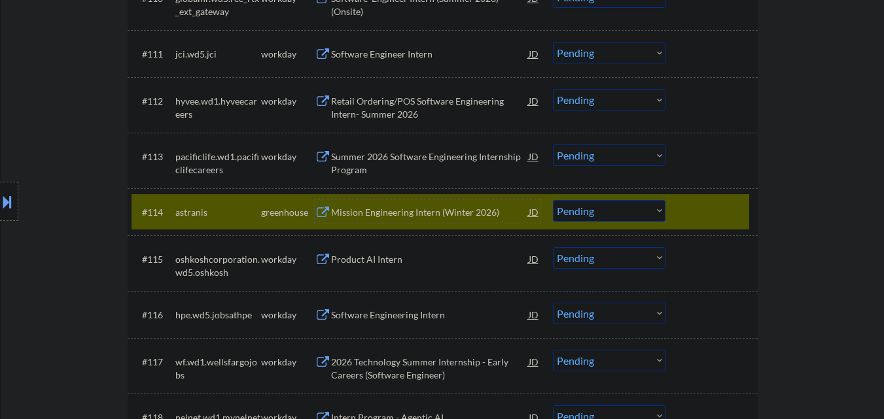
click at [587, 218] on select "Choose an option... Pending Applied Excluded (Questions) Excluded (Expired) Exc…" at bounding box center [609, 211] width 113 height 22
click at [553, 200] on select "Choose an option... Pending Applied Excluded (Questions) Excluded (Expired) Exc…" at bounding box center [609, 211] width 113 height 22
click at [697, 209] on div at bounding box center [713, 212] width 58 height 24
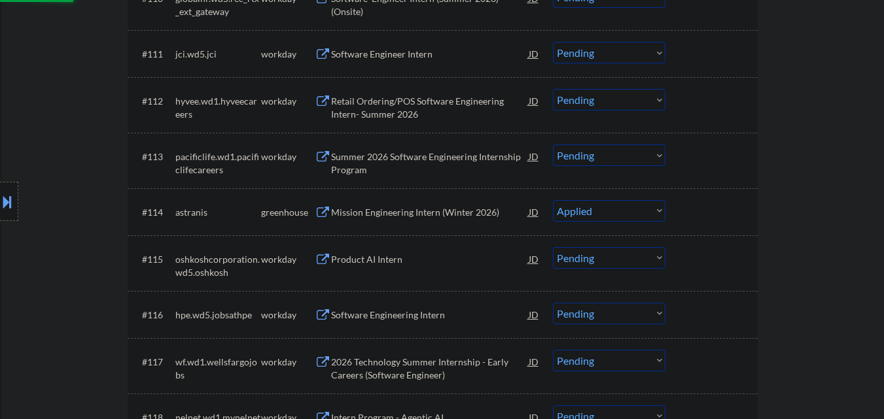
select select ""pending""
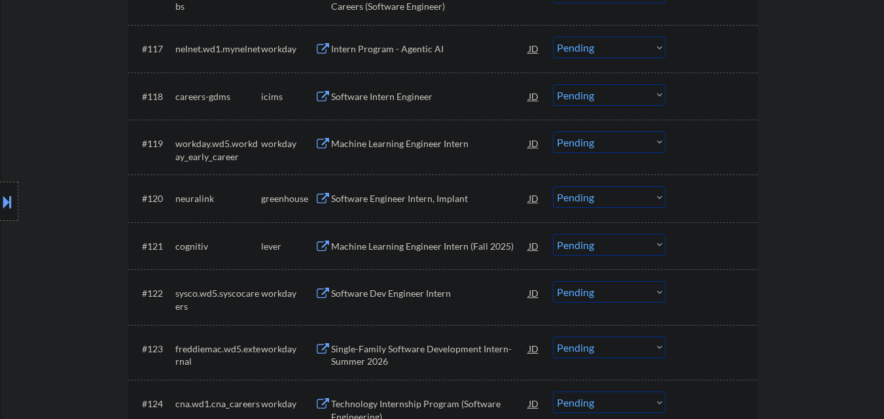
scroll to position [1252, 0]
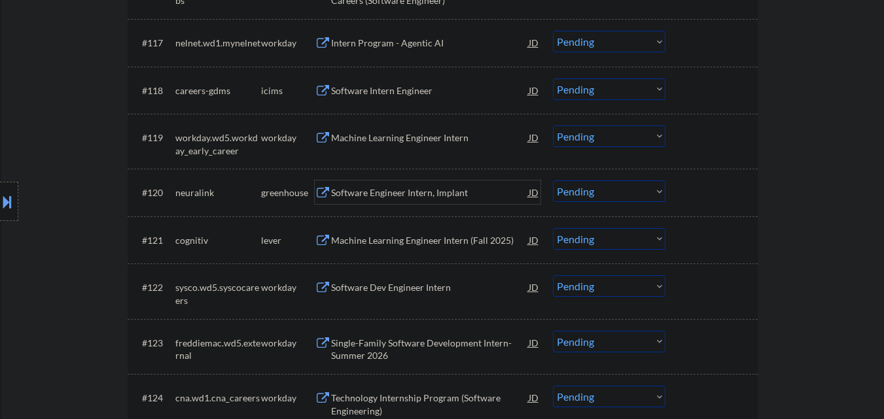
click at [394, 204] on div "Software Engineer Intern, Implant" at bounding box center [430, 193] width 198 height 24
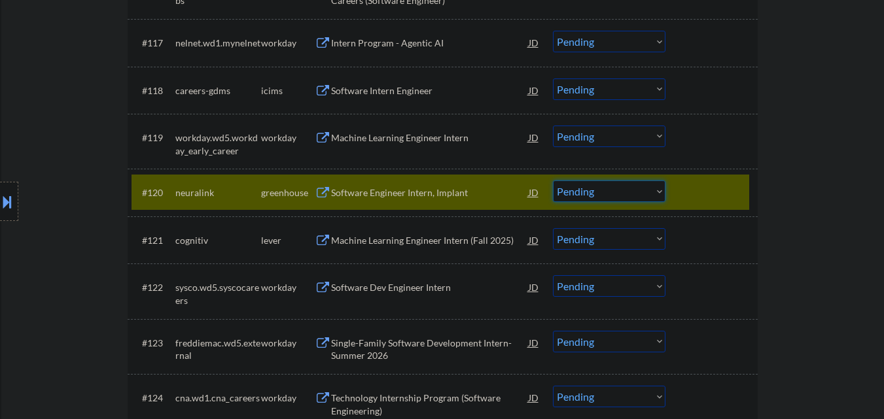
click at [626, 187] on select "Choose an option... Pending Applied Excluded (Questions) Excluded (Expired) Exc…" at bounding box center [609, 192] width 113 height 22
click at [553, 181] on select "Choose an option... Pending Applied Excluded (Questions) Excluded (Expired) Exc…" at bounding box center [609, 192] width 113 height 22
click at [707, 191] on div at bounding box center [713, 193] width 58 height 24
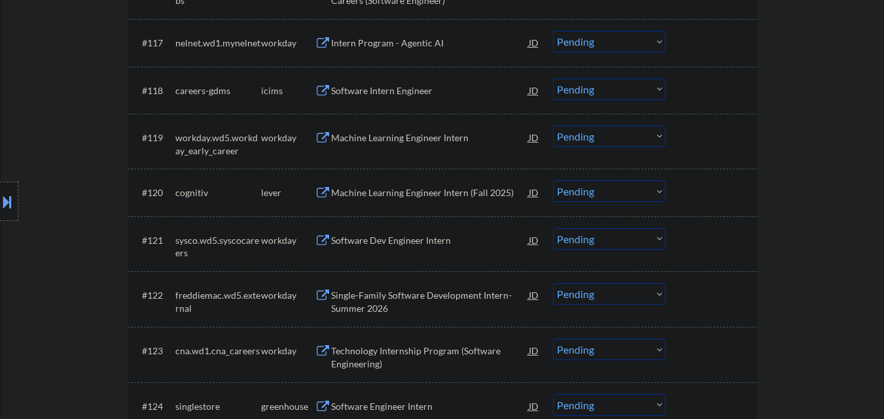
click at [621, 192] on select "Choose an option... Pending Applied Excluded (Questions) Excluded (Expired) Exc…" at bounding box center [609, 192] width 113 height 22
click at [553, 181] on select "Choose an option... Pending Applied Excluded (Questions) Excluded (Expired) Exc…" at bounding box center [609, 192] width 113 height 22
select select ""pending""
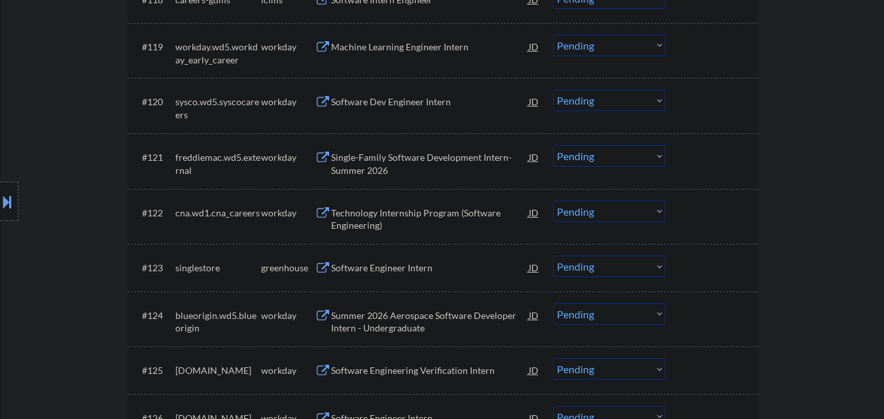
scroll to position [1383, 0]
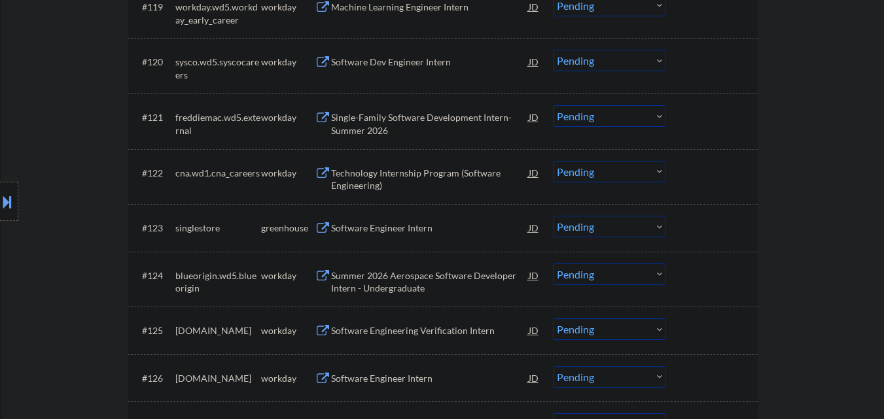
click at [428, 224] on div "Software Engineer Intern" at bounding box center [430, 228] width 198 height 13
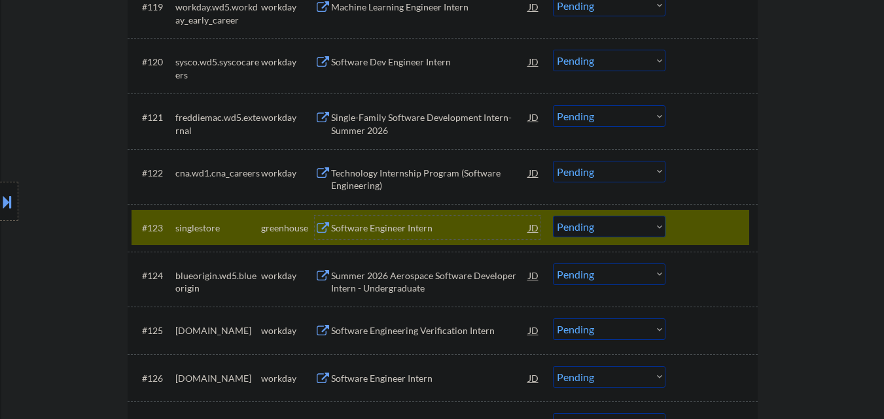
click at [599, 224] on select "Choose an option... Pending Applied Excluded (Questions) Excluded (Expired) Exc…" at bounding box center [609, 227] width 113 height 22
click at [553, 216] on select "Choose an option... Pending Applied Excluded (Questions) Excluded (Expired) Exc…" at bounding box center [609, 227] width 113 height 22
select select ""pending""
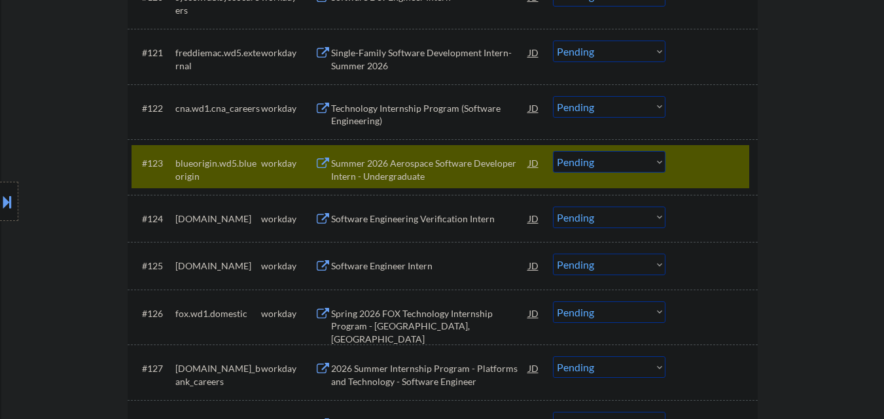
scroll to position [1448, 0]
click at [696, 153] on div at bounding box center [713, 163] width 58 height 24
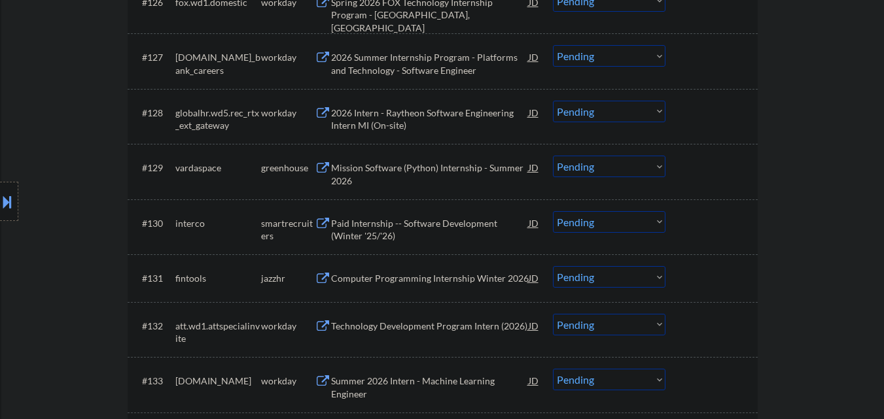
scroll to position [1775, 0]
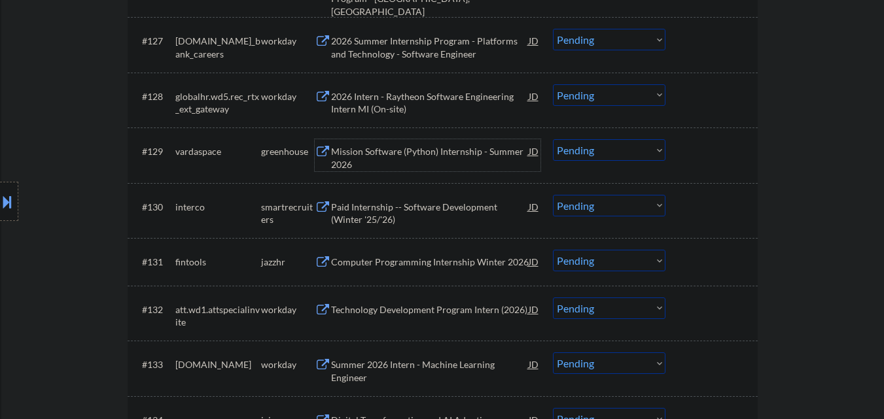
click at [416, 154] on div "Mission Software (Python) Internship - Summer 2026" at bounding box center [430, 158] width 198 height 26
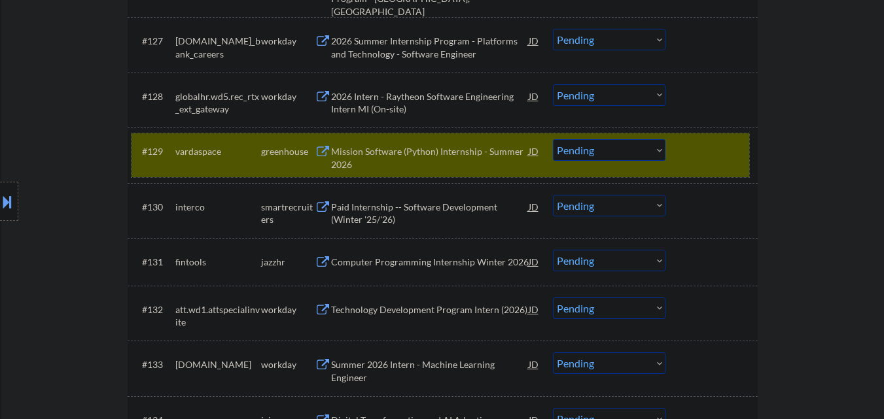
drag, startPoint x: 695, startPoint y: 145, endPoint x: 545, endPoint y: 176, distance: 153.1
click at [696, 145] on div at bounding box center [713, 151] width 58 height 24
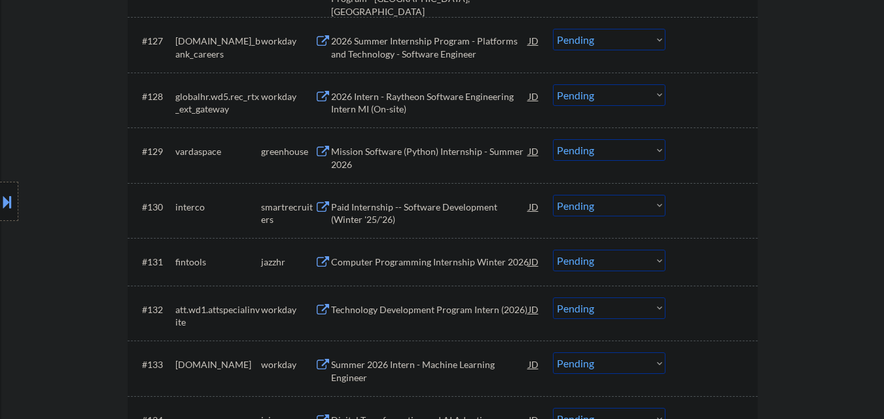
scroll to position [1841, 0]
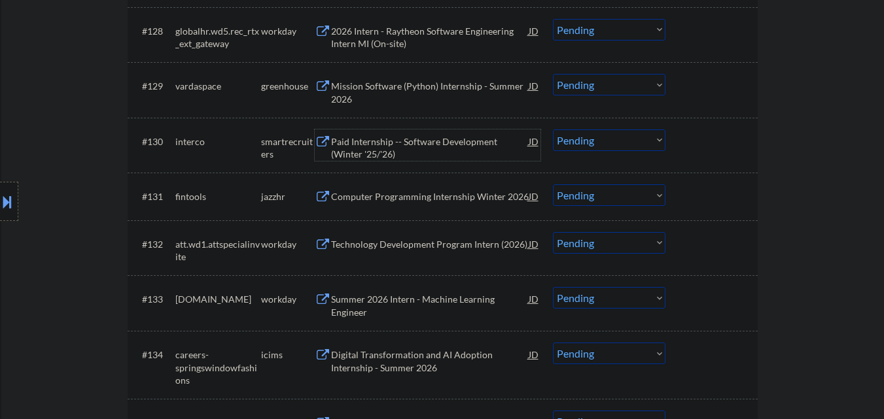
click at [383, 149] on div "Paid Internship -- Software Development (Winter '25/'26)" at bounding box center [430, 148] width 198 height 26
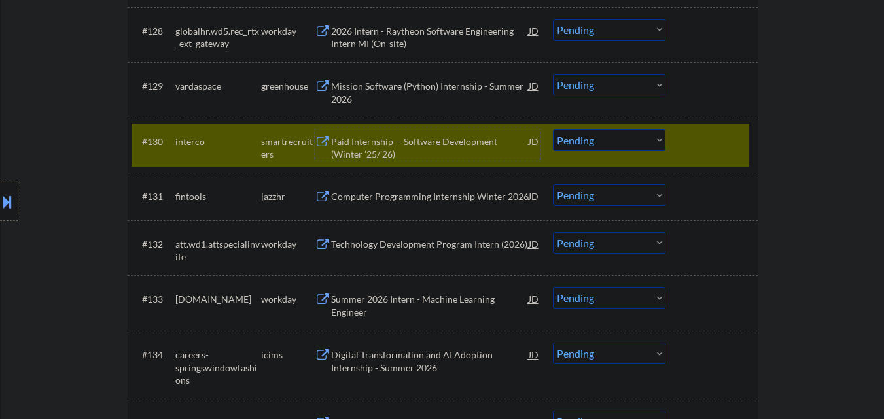
click at [596, 145] on select "Choose an option... Pending Applied Excluded (Questions) Excluded (Expired) Exc…" at bounding box center [609, 141] width 113 height 22
click at [553, 130] on select "Choose an option... Pending Applied Excluded (Questions) Excluded (Expired) Exc…" at bounding box center [609, 141] width 113 height 22
select select ""pending""
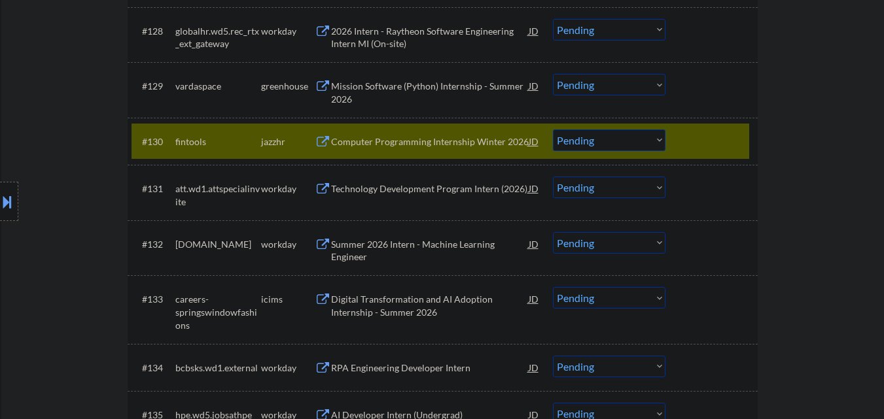
click at [726, 145] on div at bounding box center [713, 142] width 58 height 24
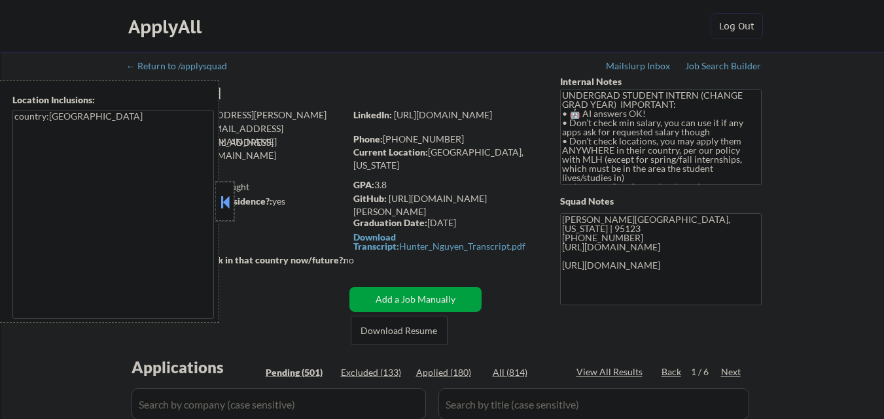
click at [224, 215] on div at bounding box center [225, 201] width 18 height 39
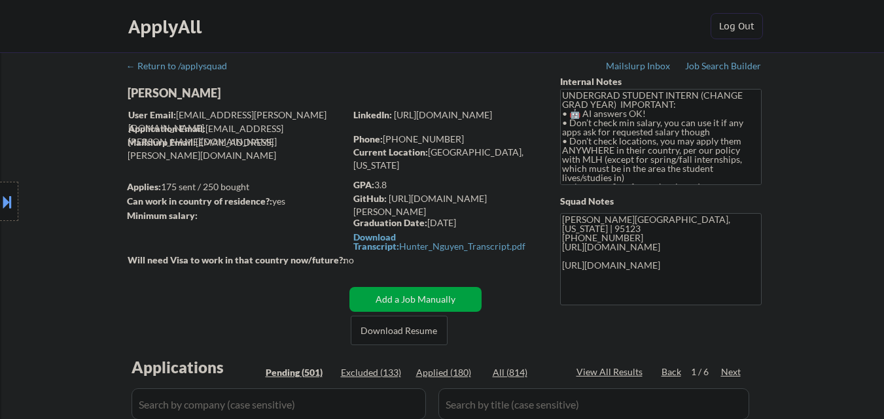
select select ""pending""
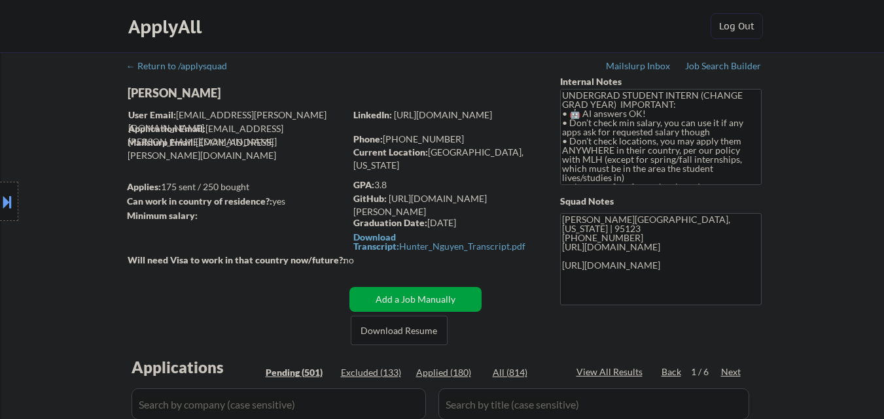
select select ""pending""
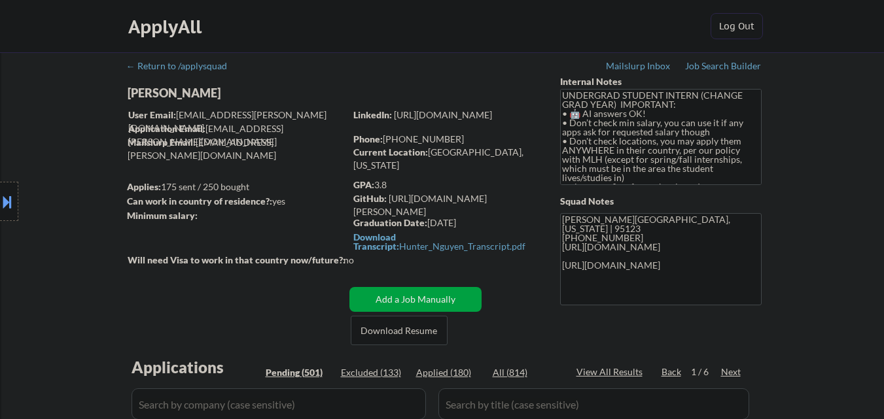
select select ""pending""
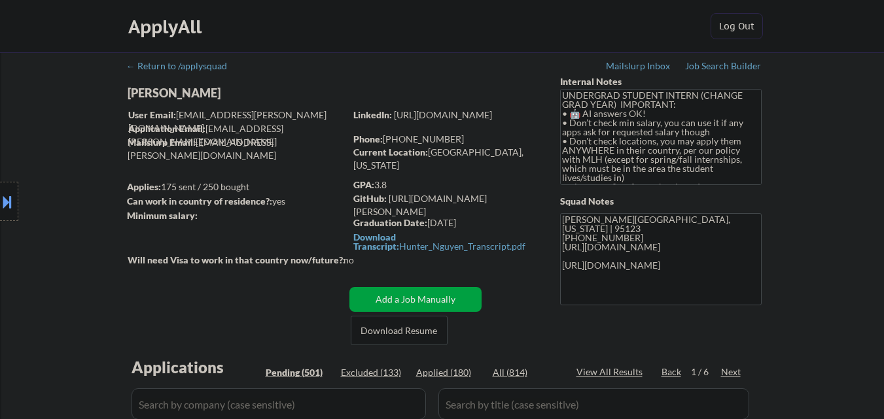
select select ""pending""
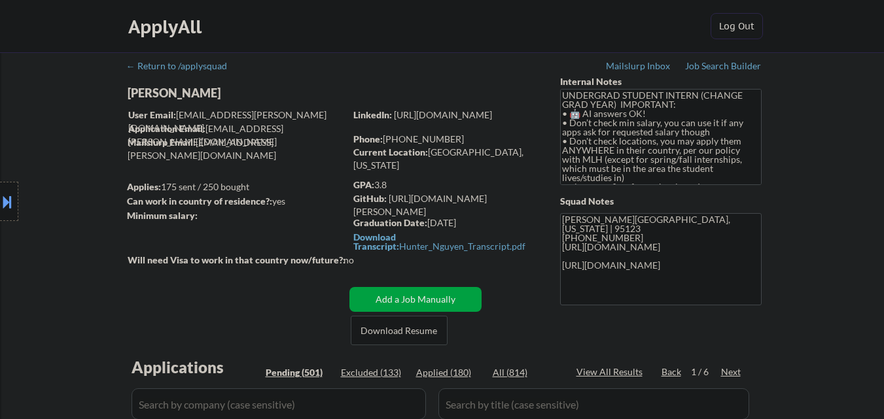
select select ""pending""
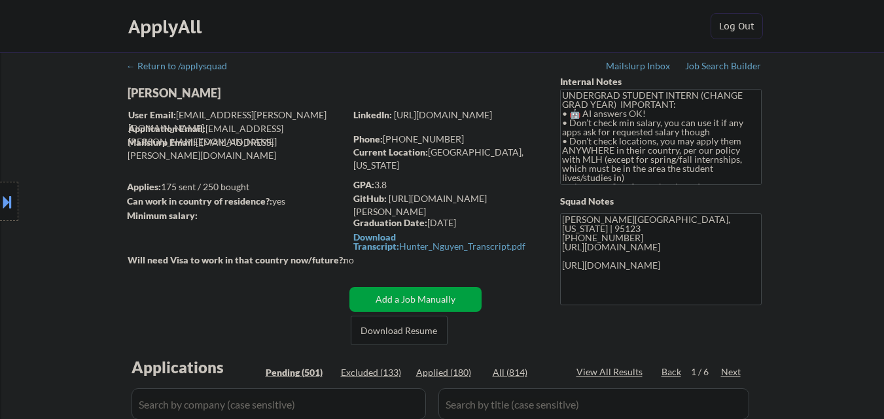
select select ""pending""
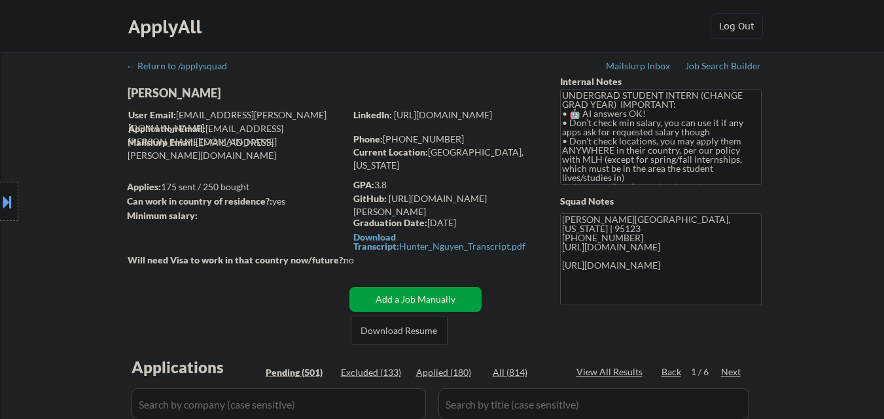
select select ""pending""
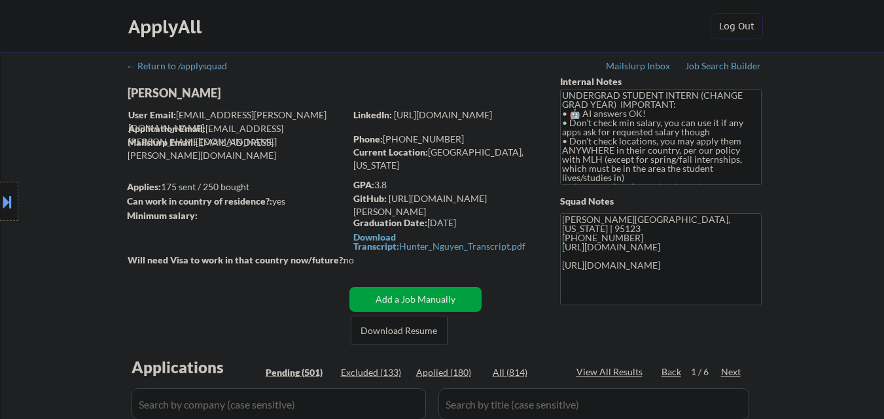
select select ""pending""
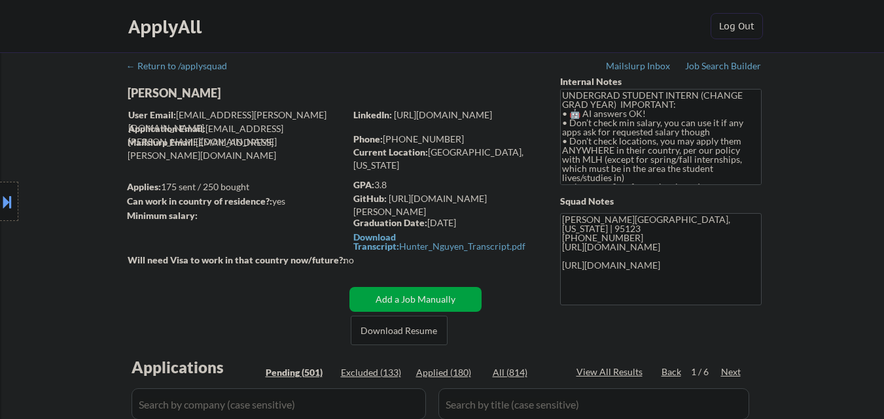
select select ""pending""
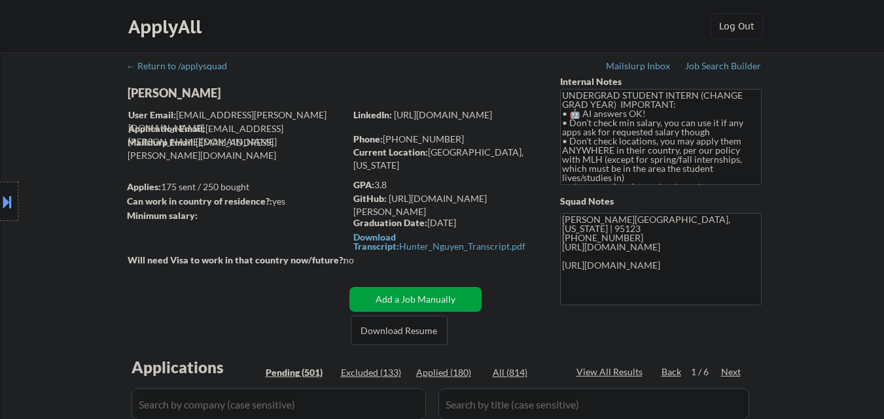
select select ""pending""
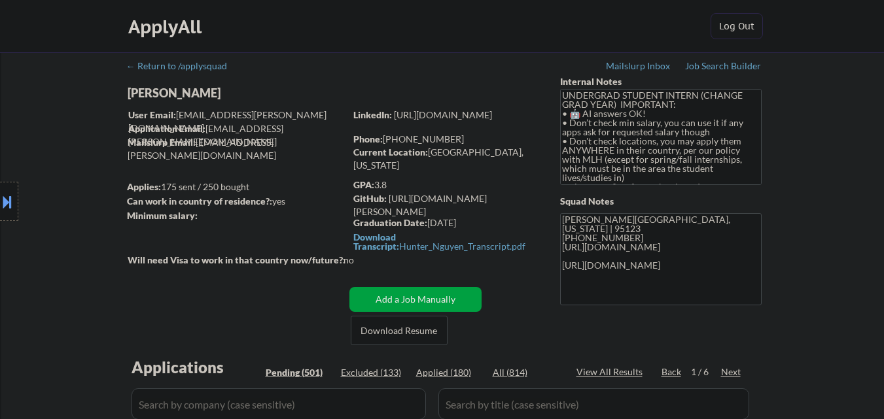
select select ""pending""
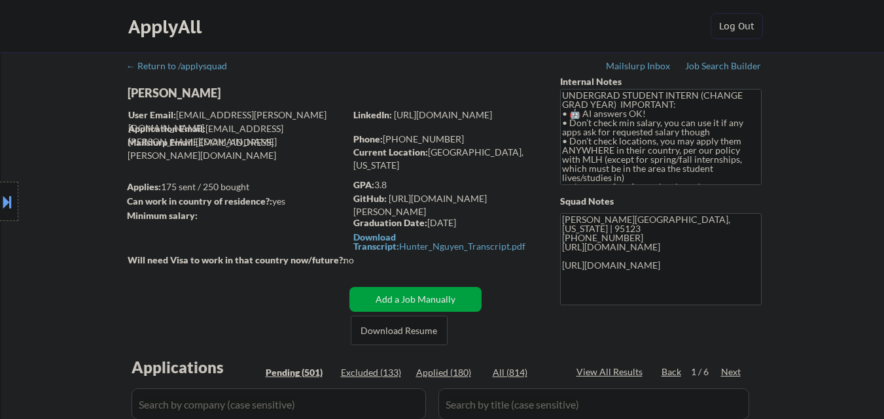
select select ""pending""
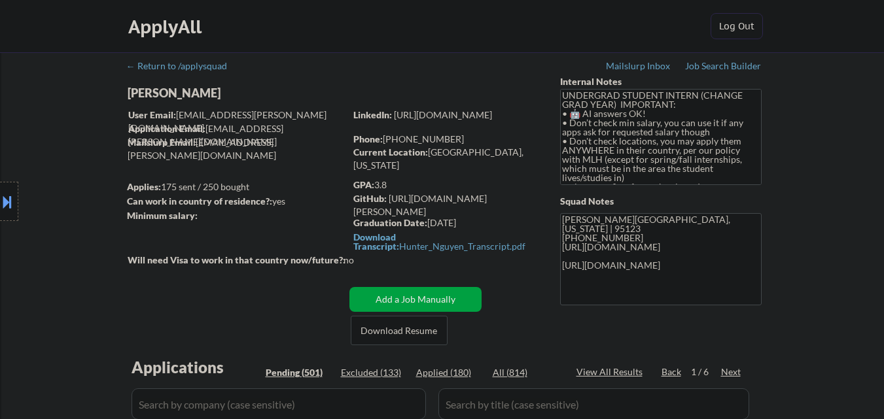
select select ""pending""
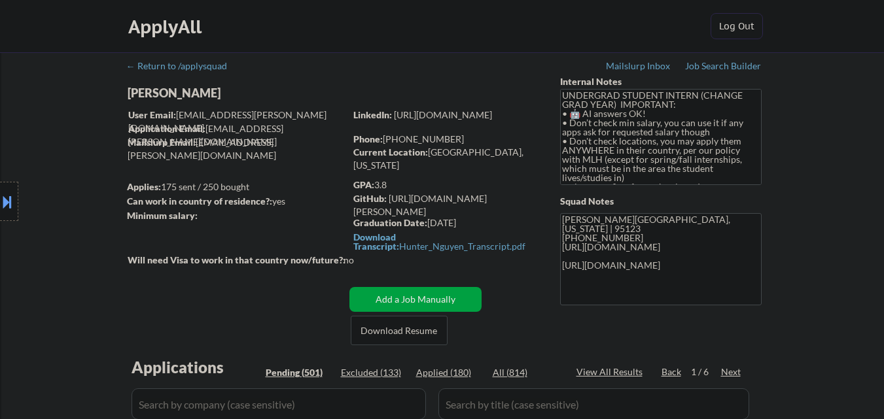
select select ""pending""
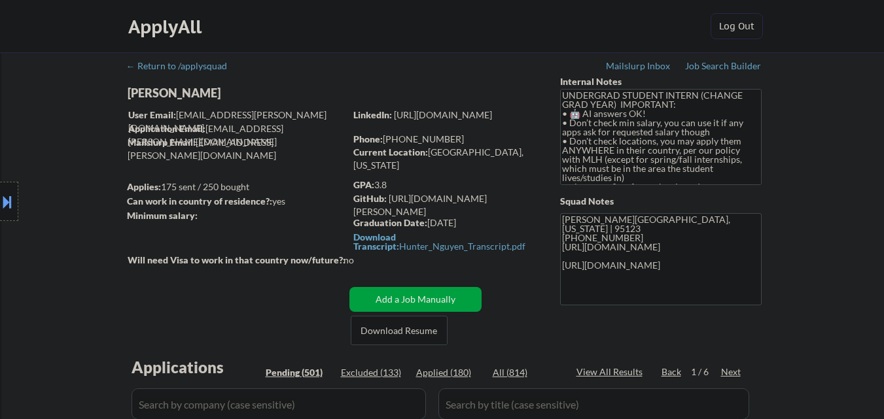
select select ""pending""
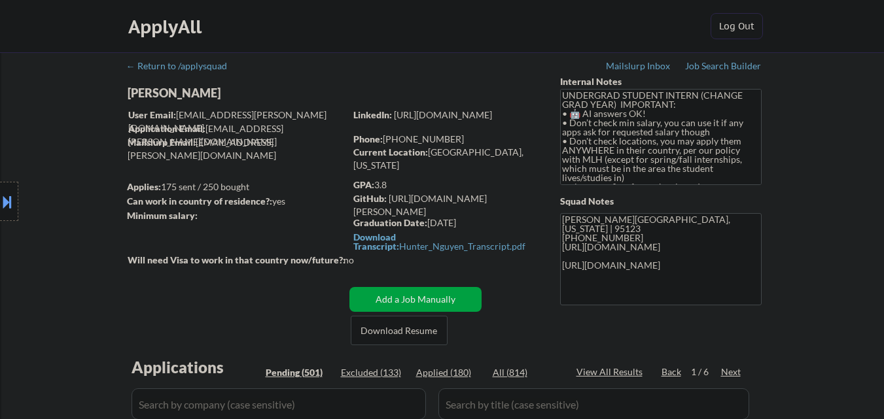
select select ""pending""
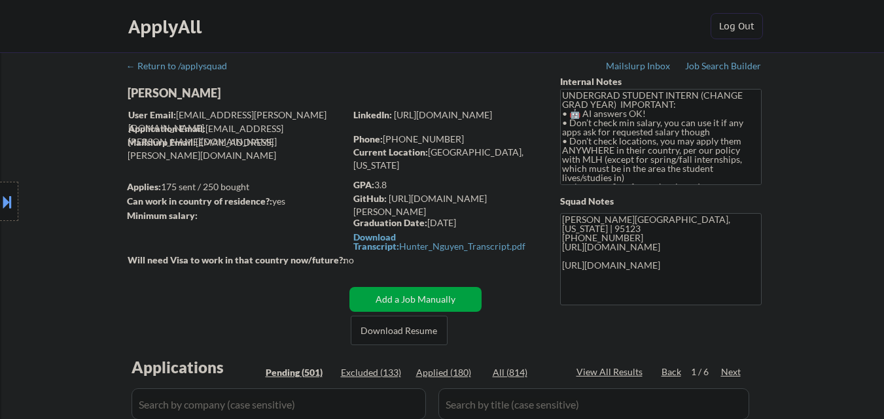
select select ""pending""
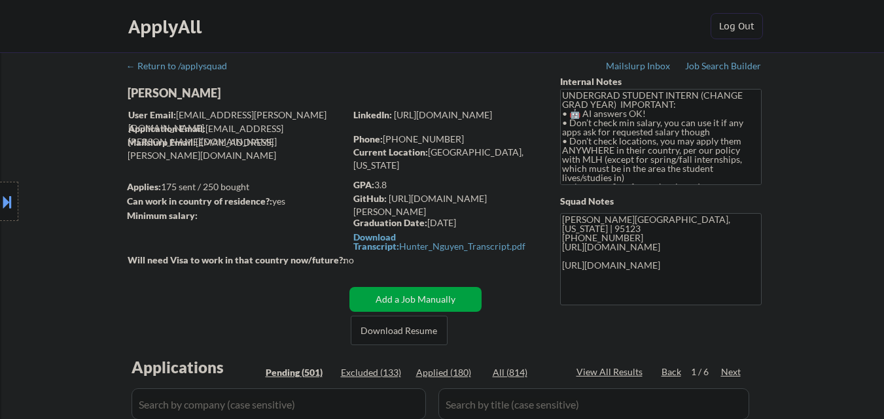
select select ""pending""
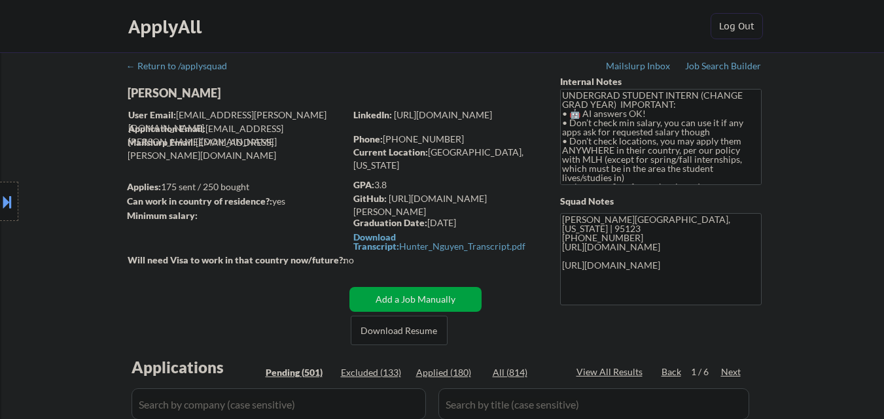
select select ""pending""
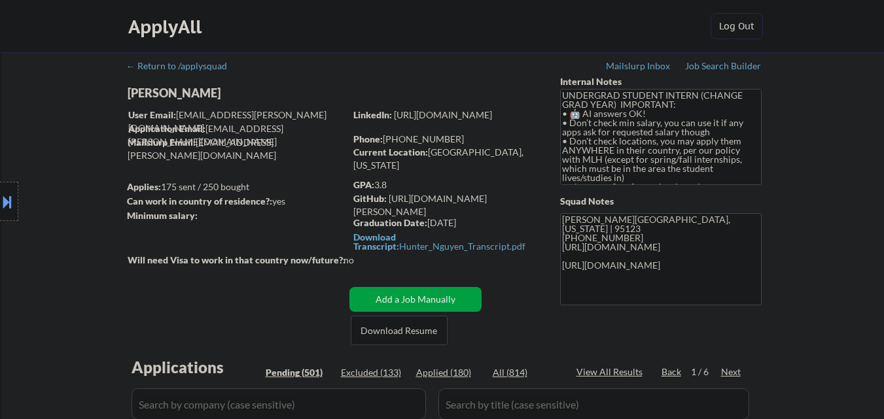
select select ""pending""
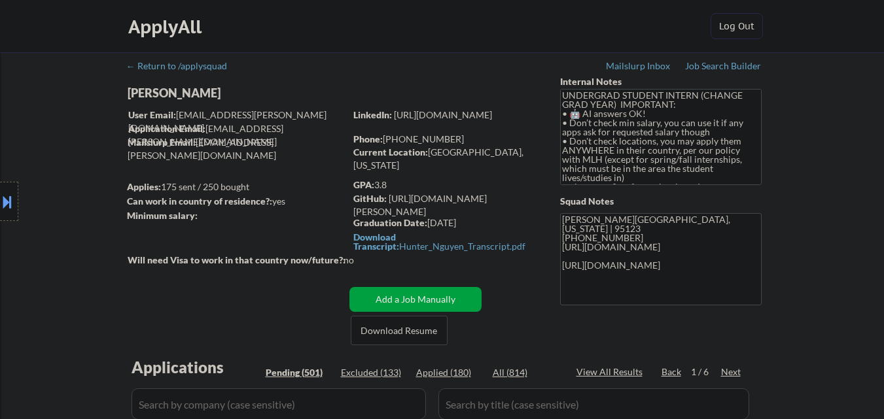
select select ""pending""
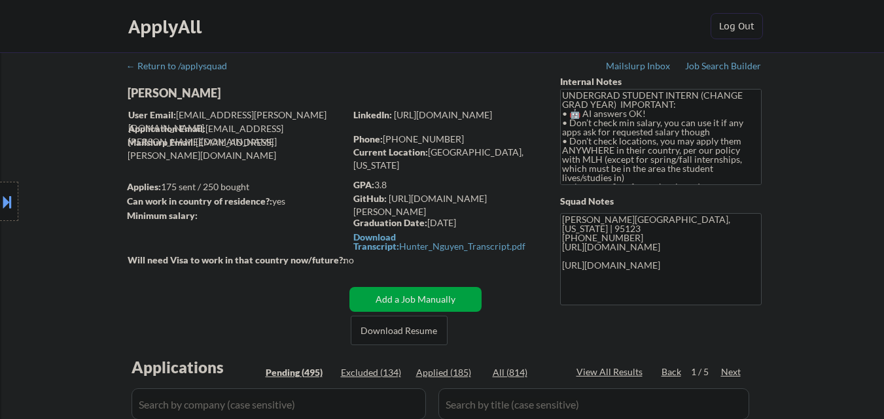
select select ""pending""
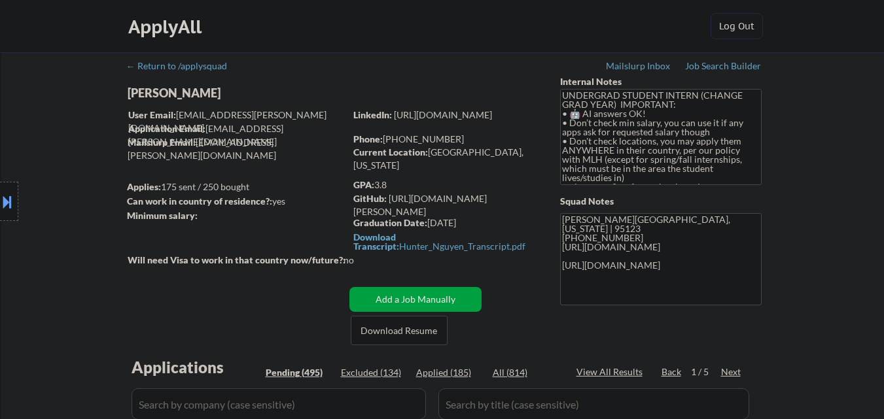
select select ""pending""
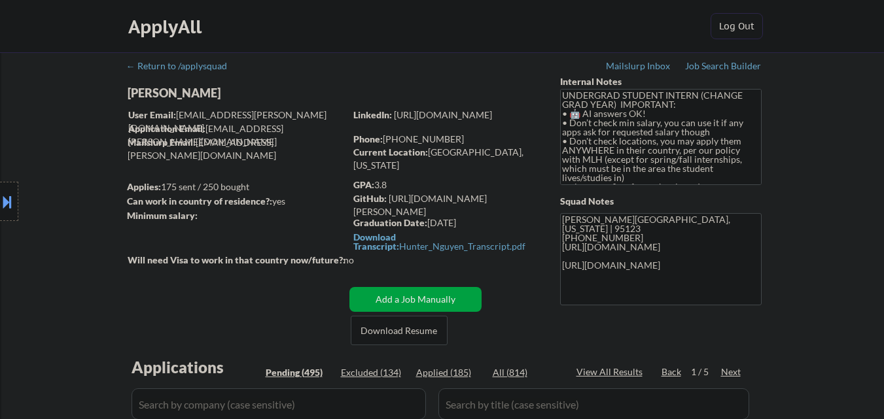
select select ""pending""
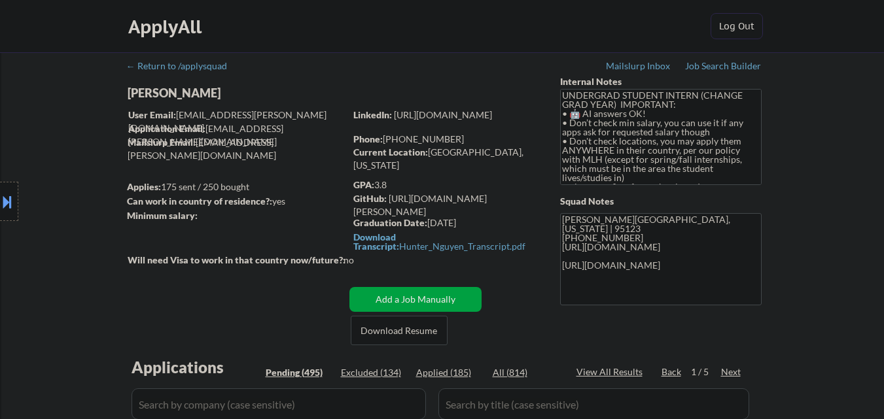
select select ""pending""
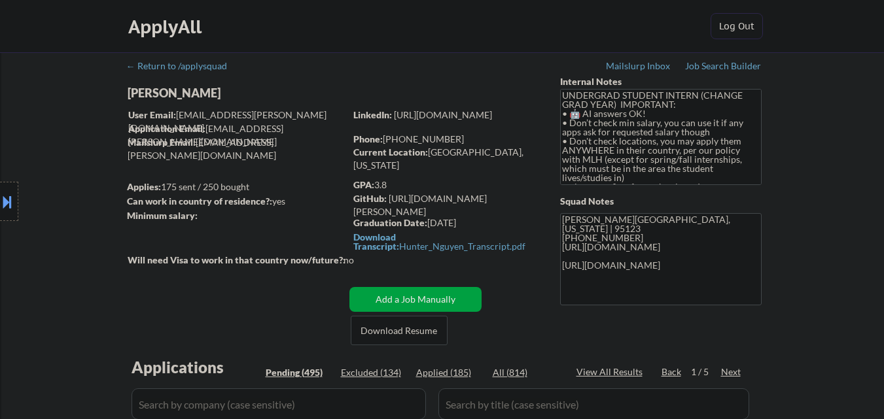
select select ""pending""
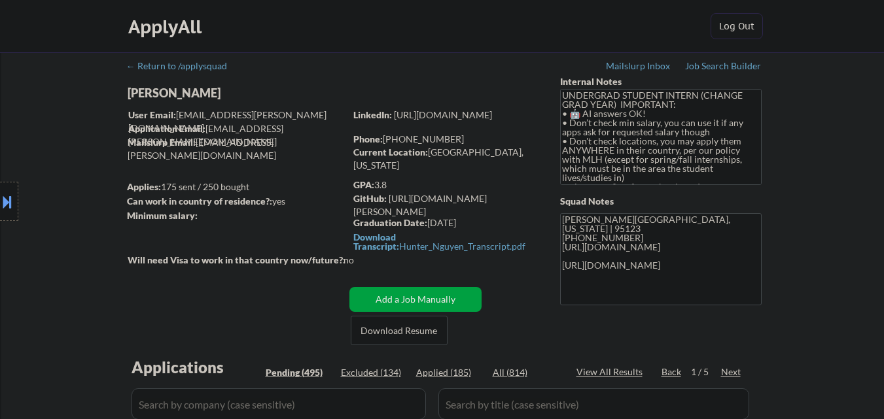
select select ""pending""
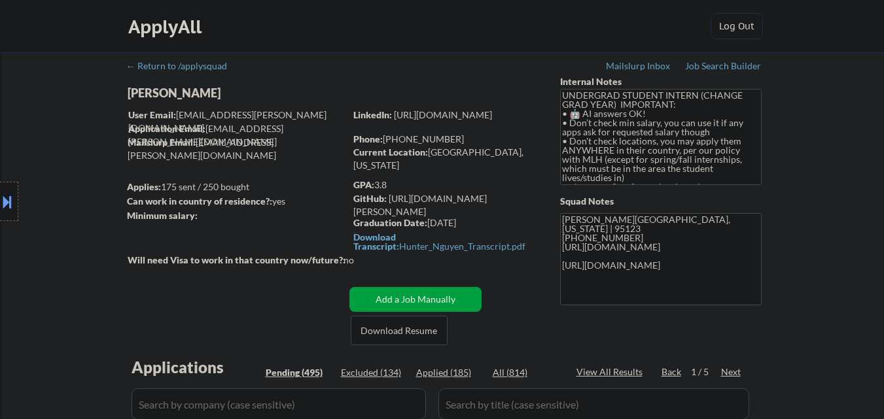
select select ""pending""
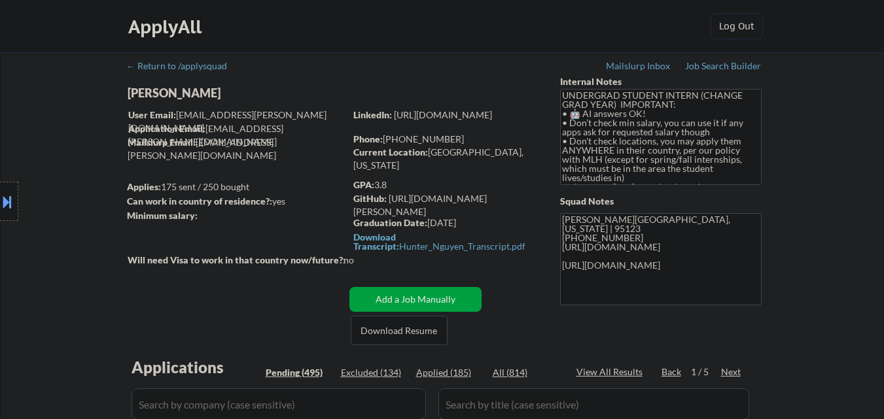
select select ""pending""
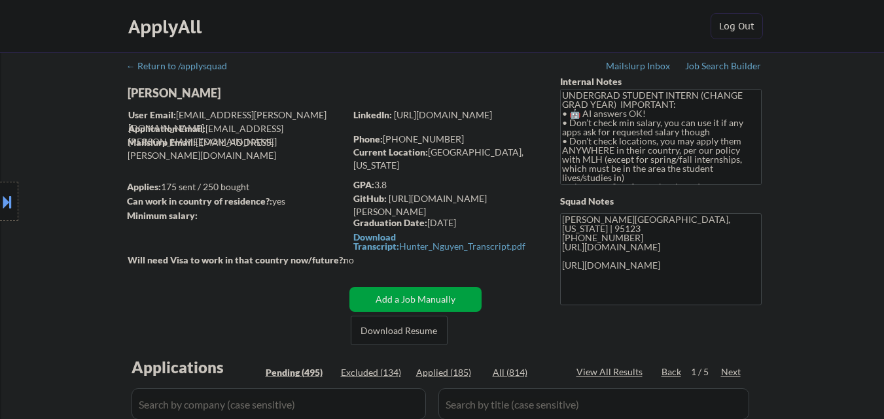
select select ""pending""
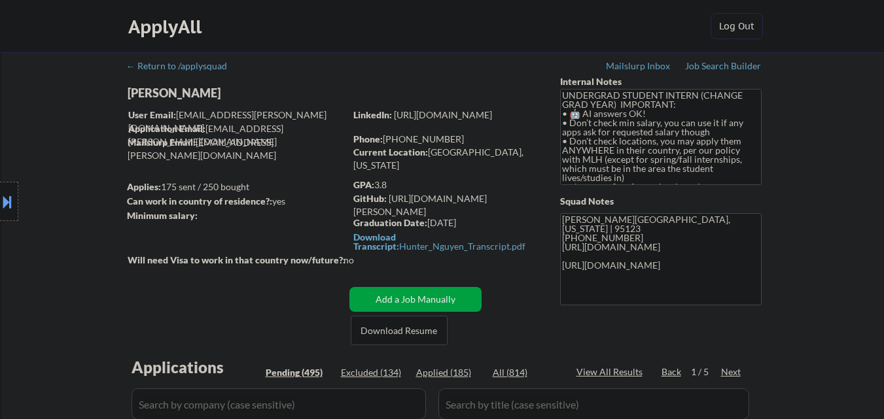
select select ""pending""
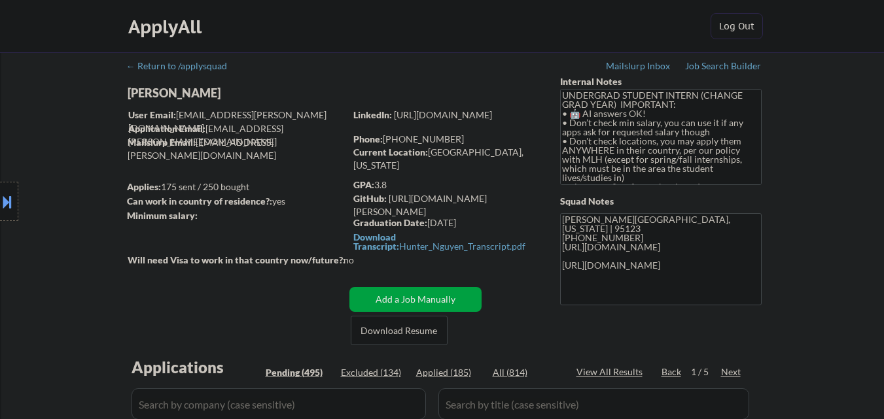
select select ""pending""
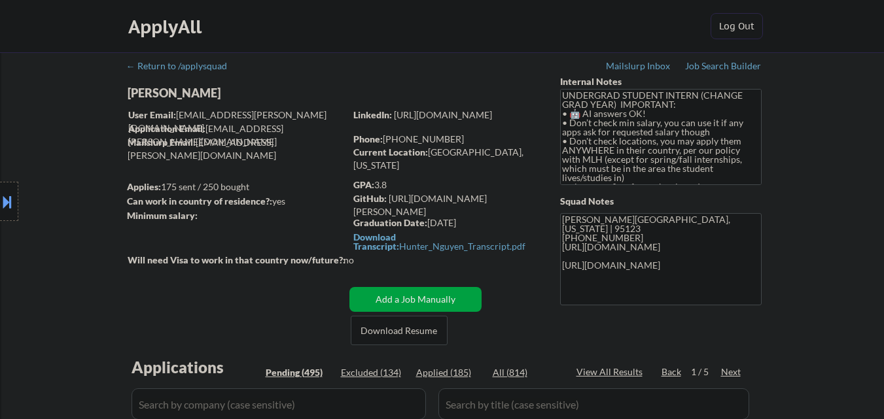
select select ""pending""
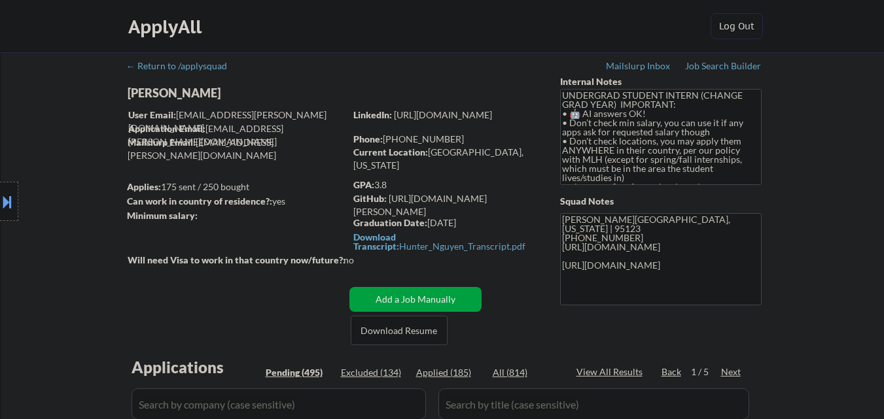
select select ""pending""
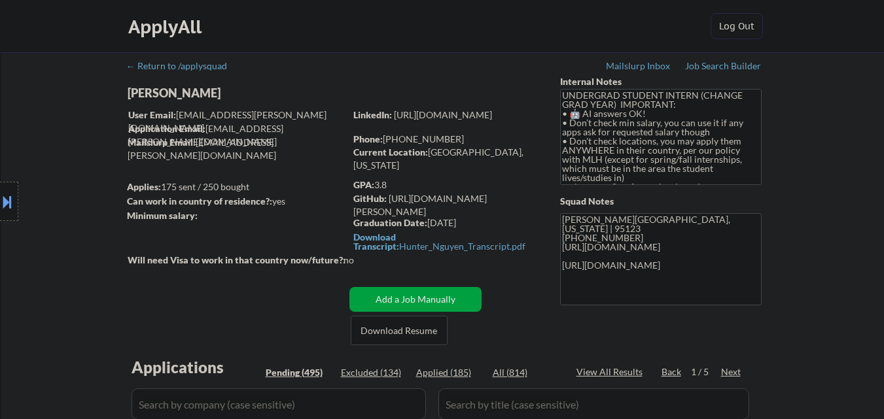
select select ""pending""
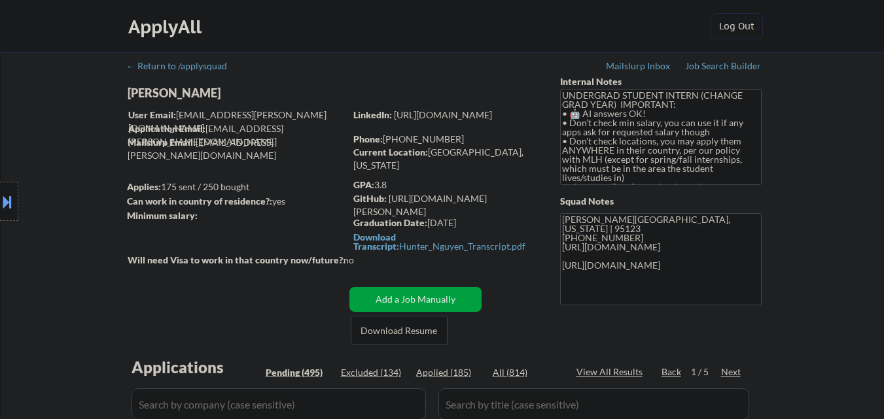
select select ""pending""
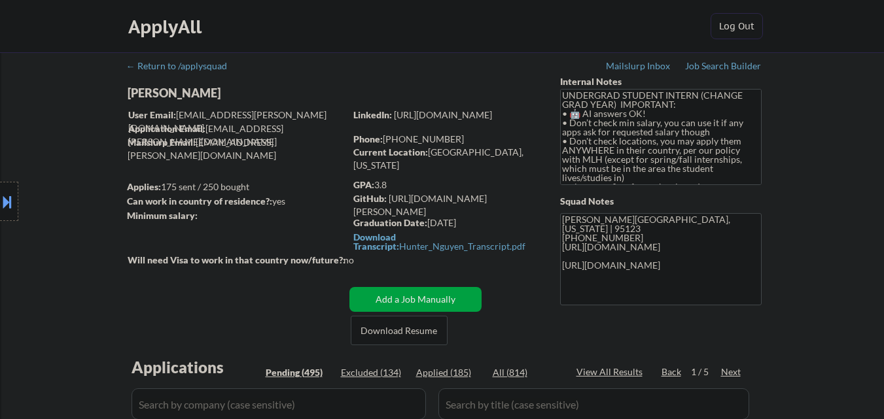
select select ""pending""
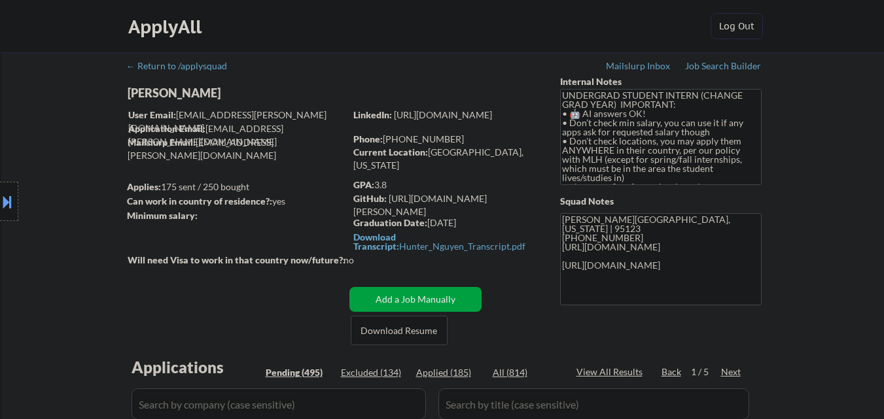
select select ""pending""
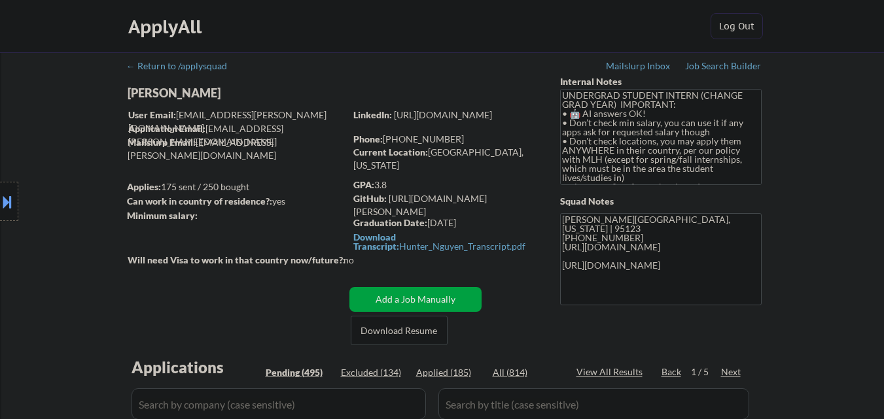
select select ""pending""
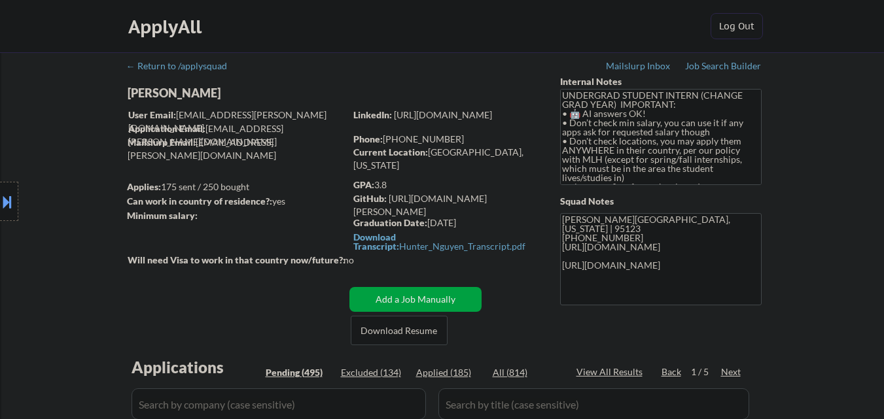
select select ""pending""
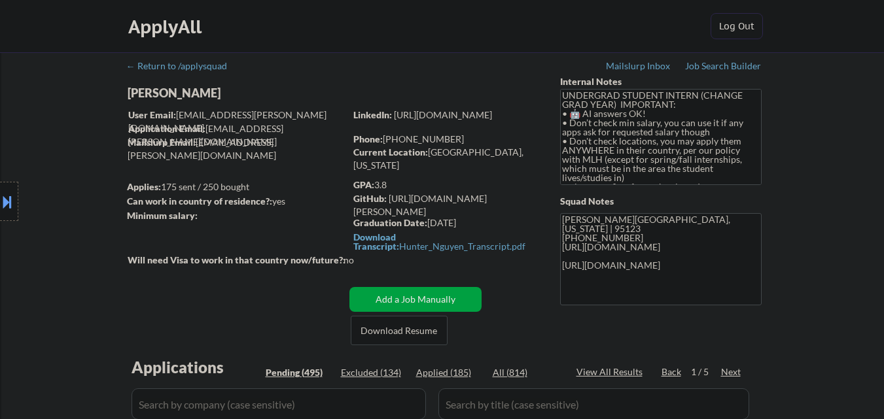
select select ""pending""
click at [387, 184] on div "GPA: 3.8" at bounding box center [446, 185] width 187 height 13
select select ""pending""
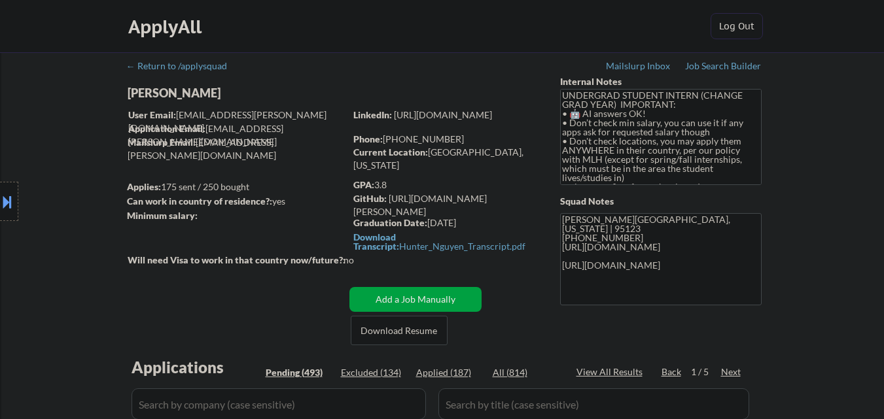
select select ""pending""
